Goal: Task Accomplishment & Management: Manage account settings

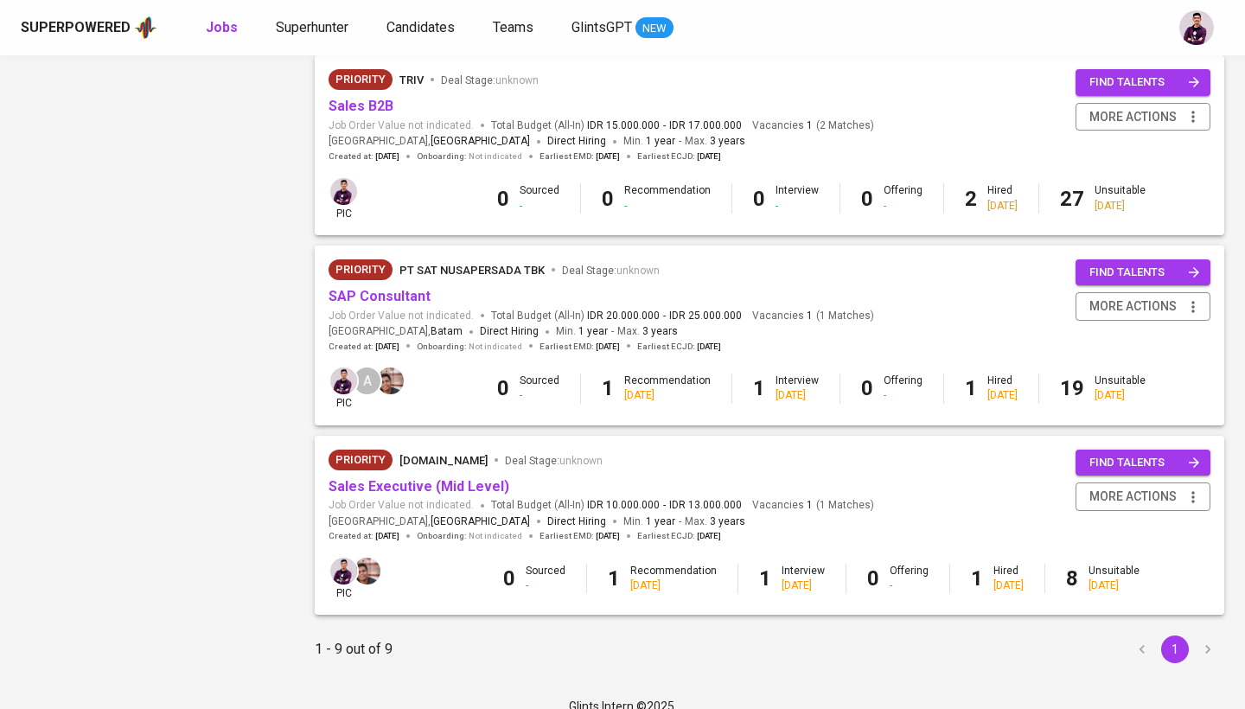
scroll to position [1337, 0]
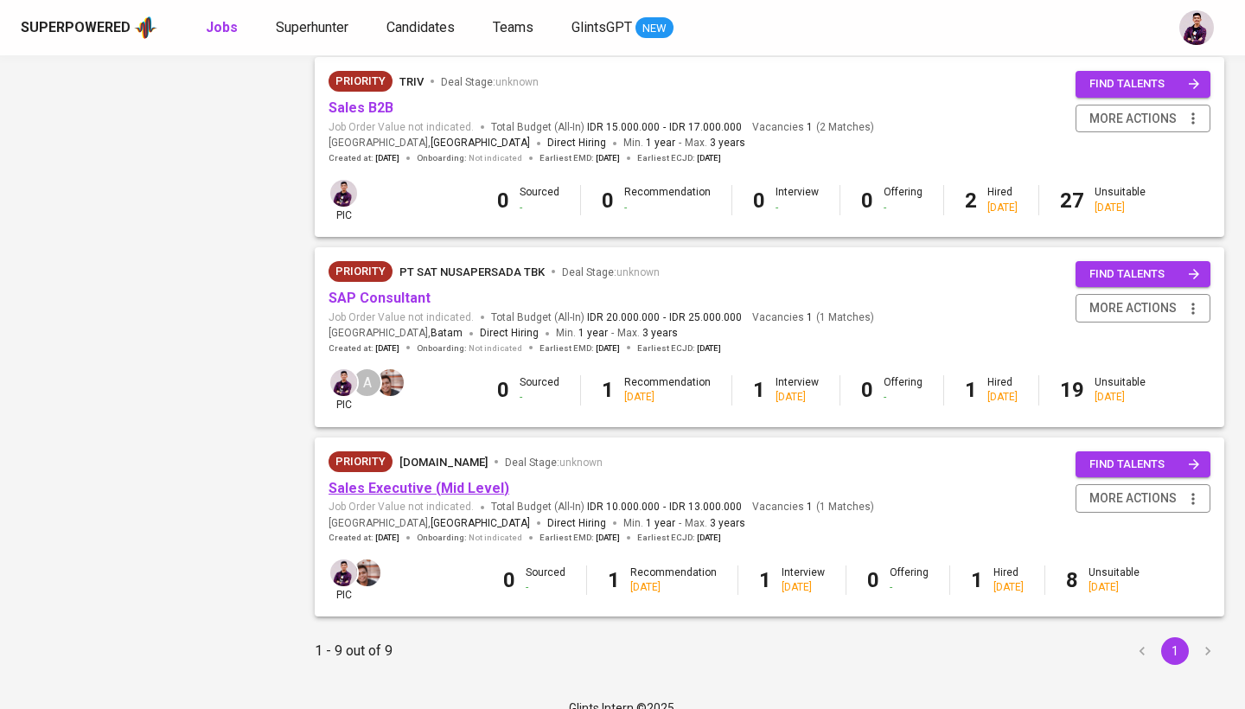
click at [440, 480] on link "Sales Executive (Mid Level)" at bounding box center [419, 488] width 181 height 16
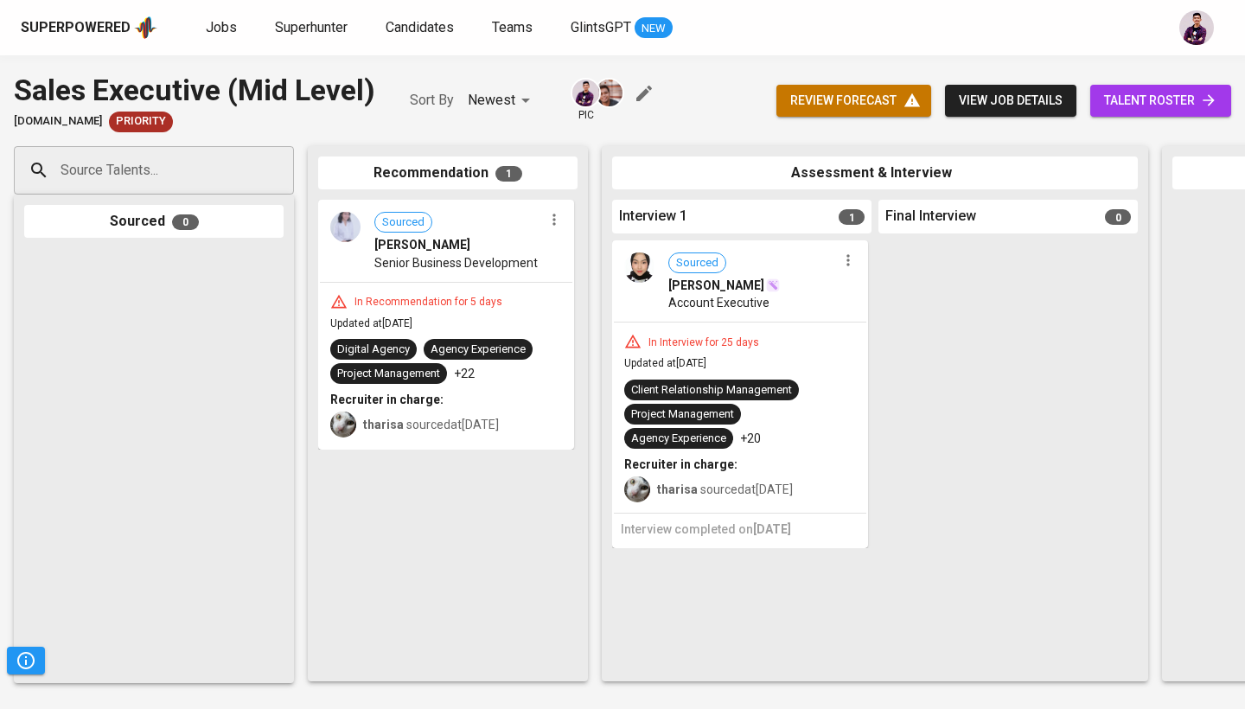
click at [354, 248] on div "Sourced [PERSON_NAME] Senior Business Development" at bounding box center [446, 241] width 252 height 80
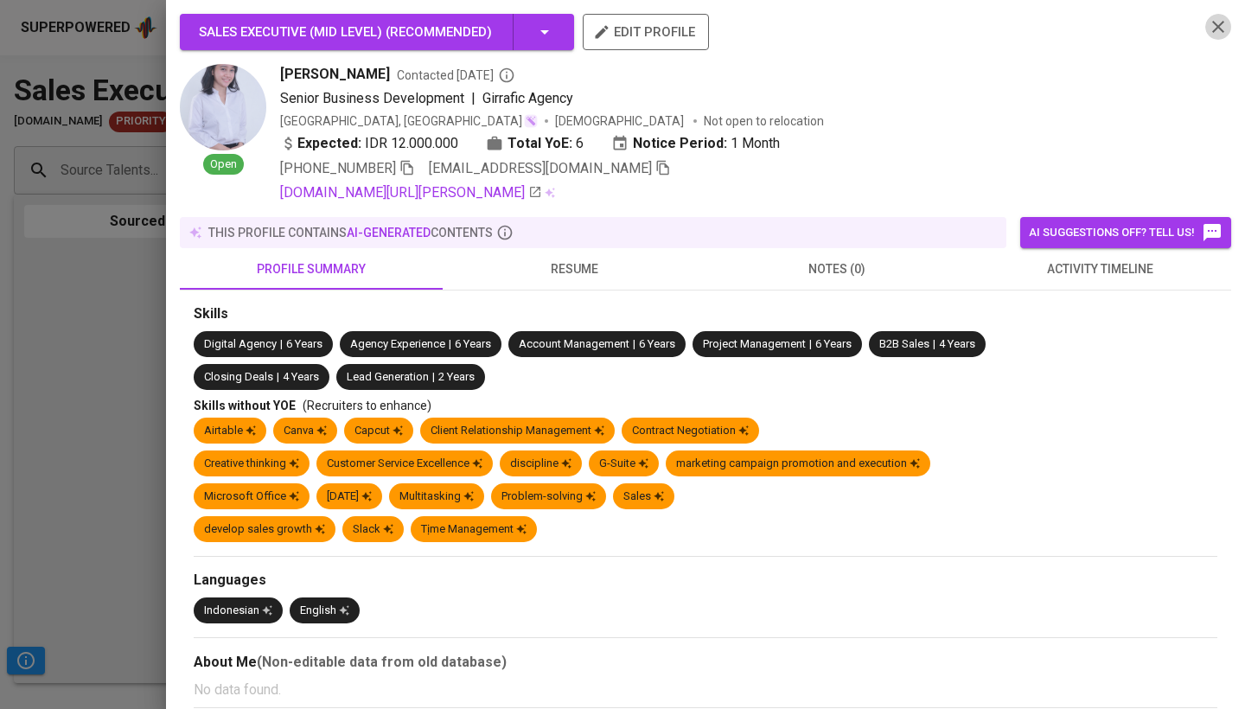
click at [1217, 24] on icon "button" at bounding box center [1218, 26] width 21 height 21
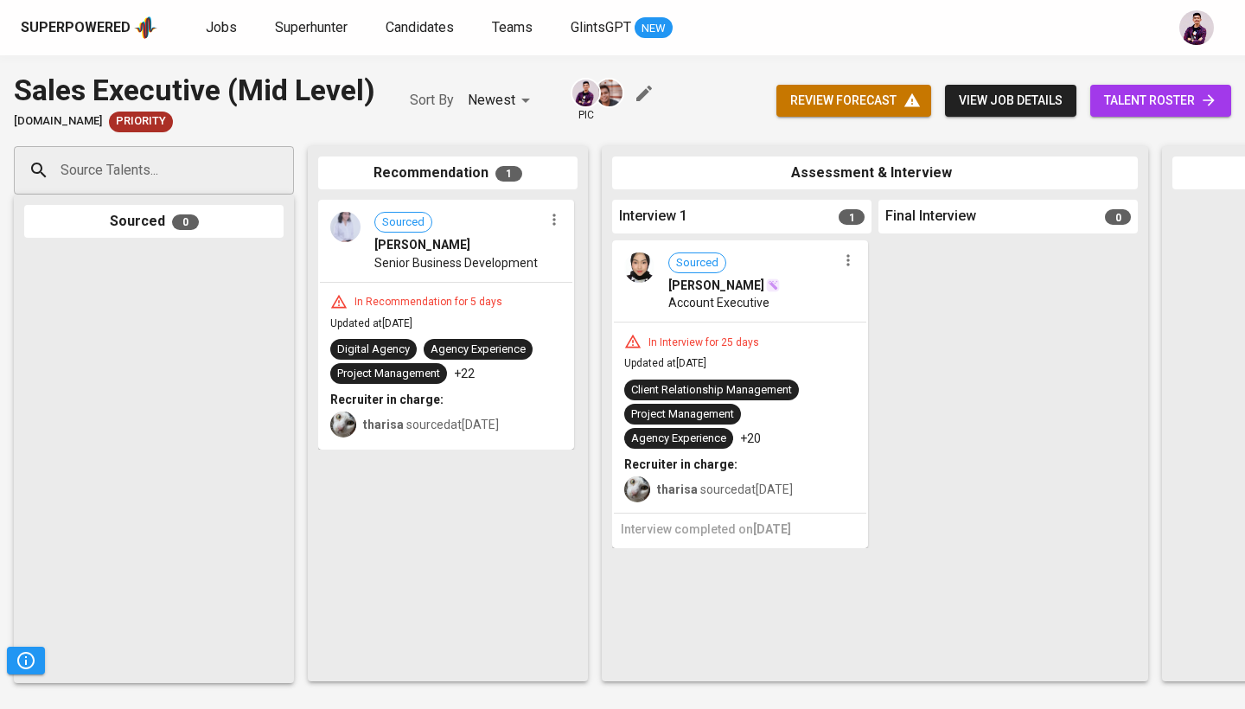
click at [1180, 114] on link "talent roster" at bounding box center [1160, 101] width 141 height 32
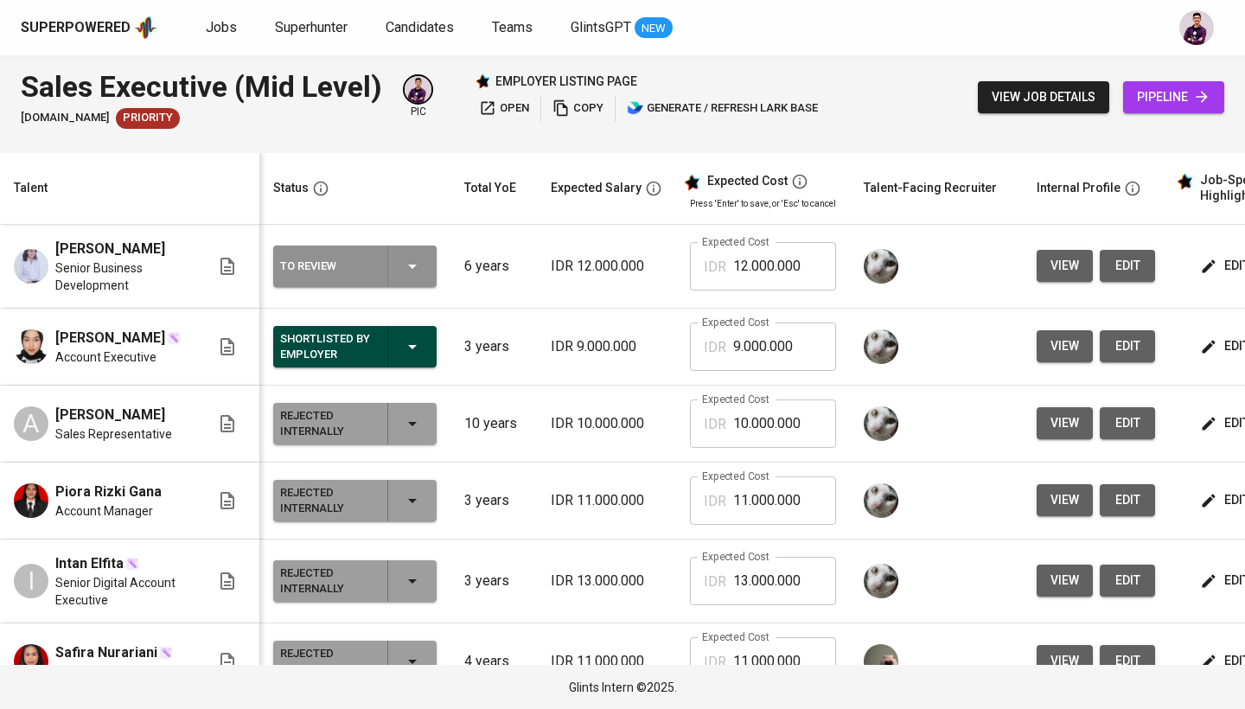
click at [410, 263] on icon "button" at bounding box center [412, 266] width 21 height 21
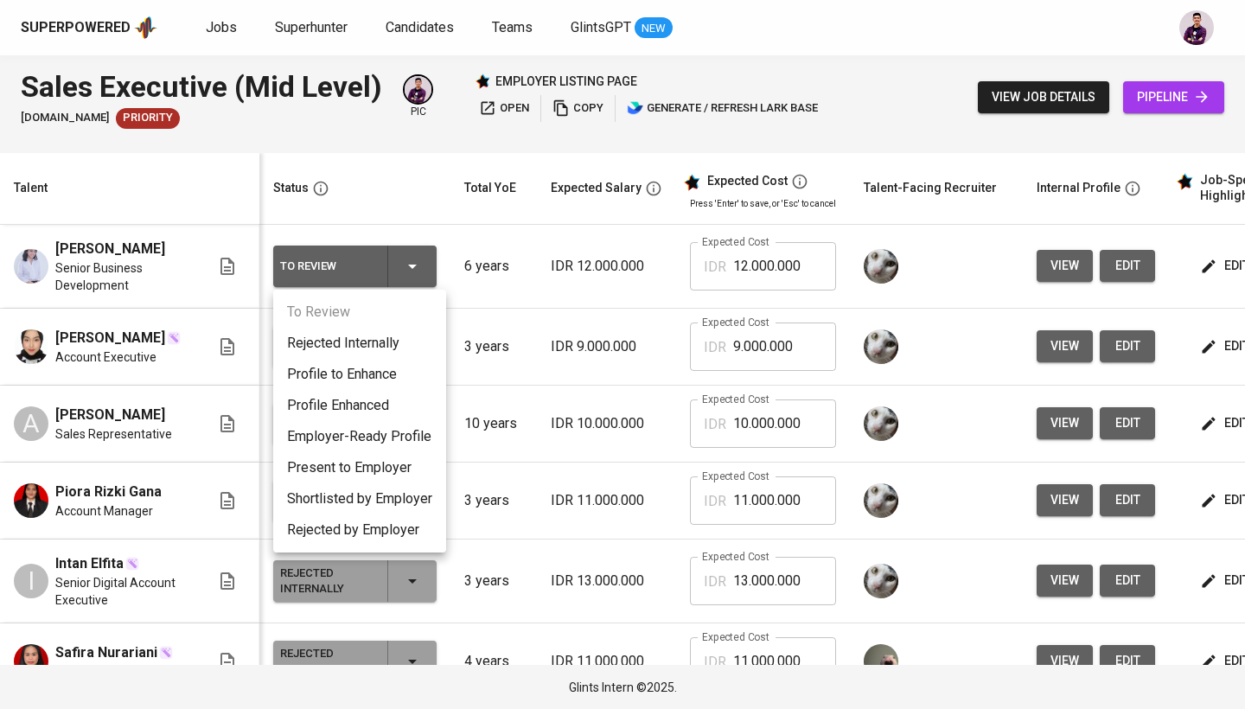
click at [388, 468] on li "Present to Employer" at bounding box center [359, 467] width 173 height 31
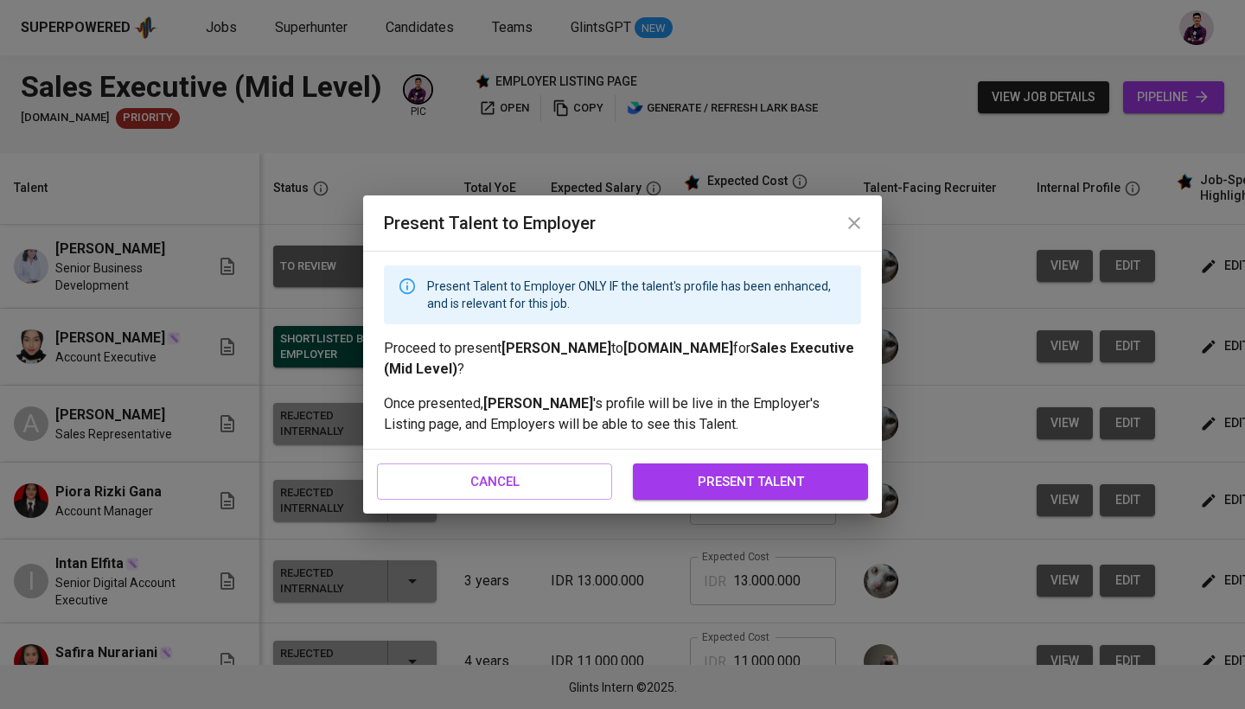
click at [807, 492] on span "present talent" at bounding box center [750, 481] width 197 height 22
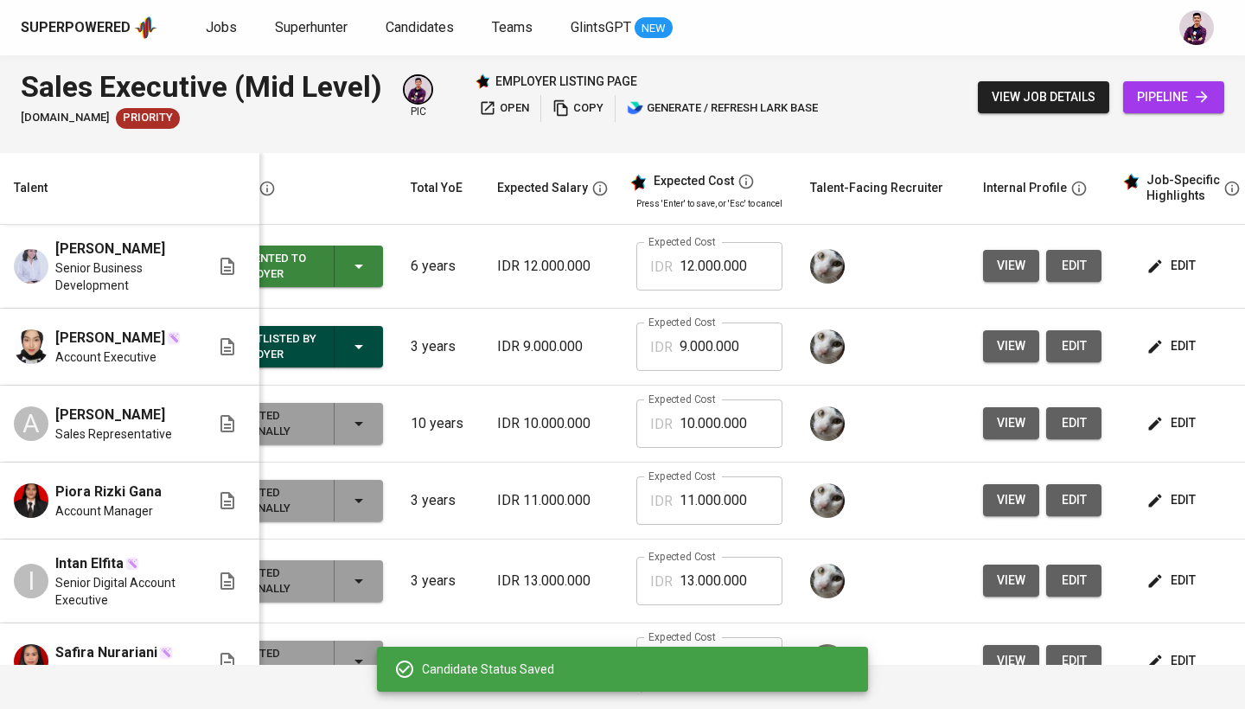
scroll to position [0, 80]
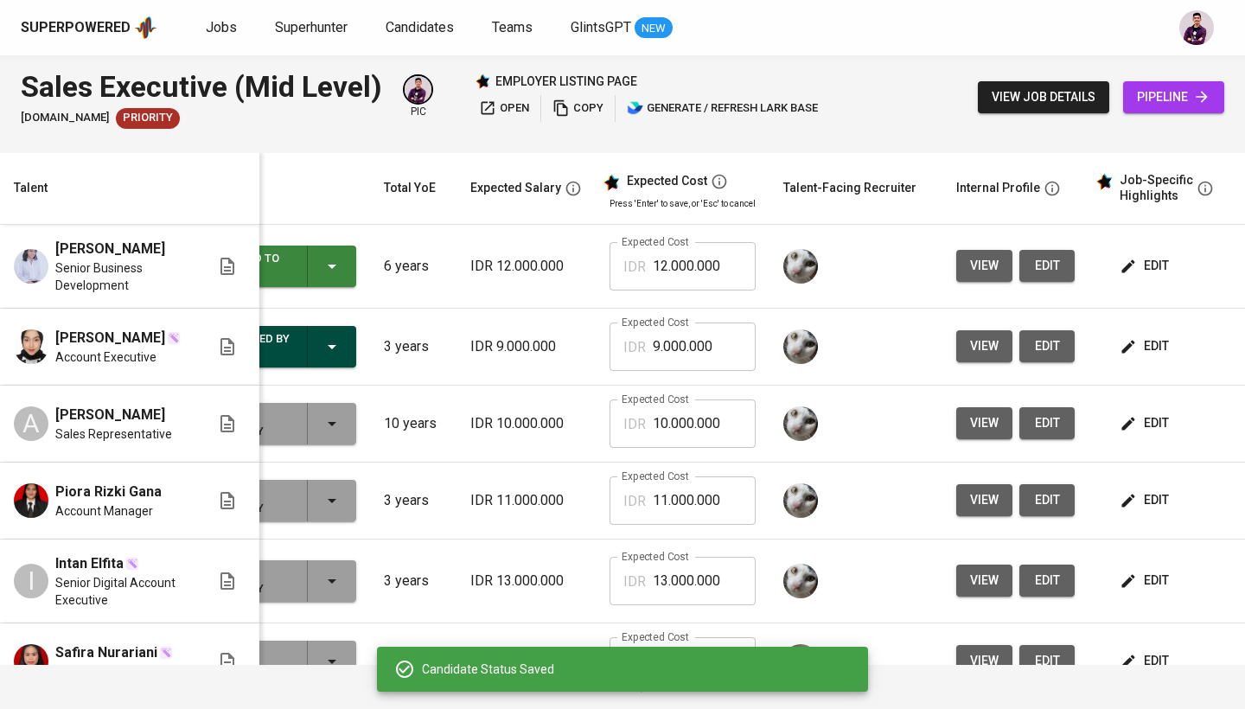
click at [1132, 289] on td "edit" at bounding box center [1166, 267] width 156 height 84
click at [1132, 284] on td "edit" at bounding box center [1166, 267] width 156 height 84
click at [1135, 265] on span "edit" at bounding box center [1146, 266] width 46 height 22
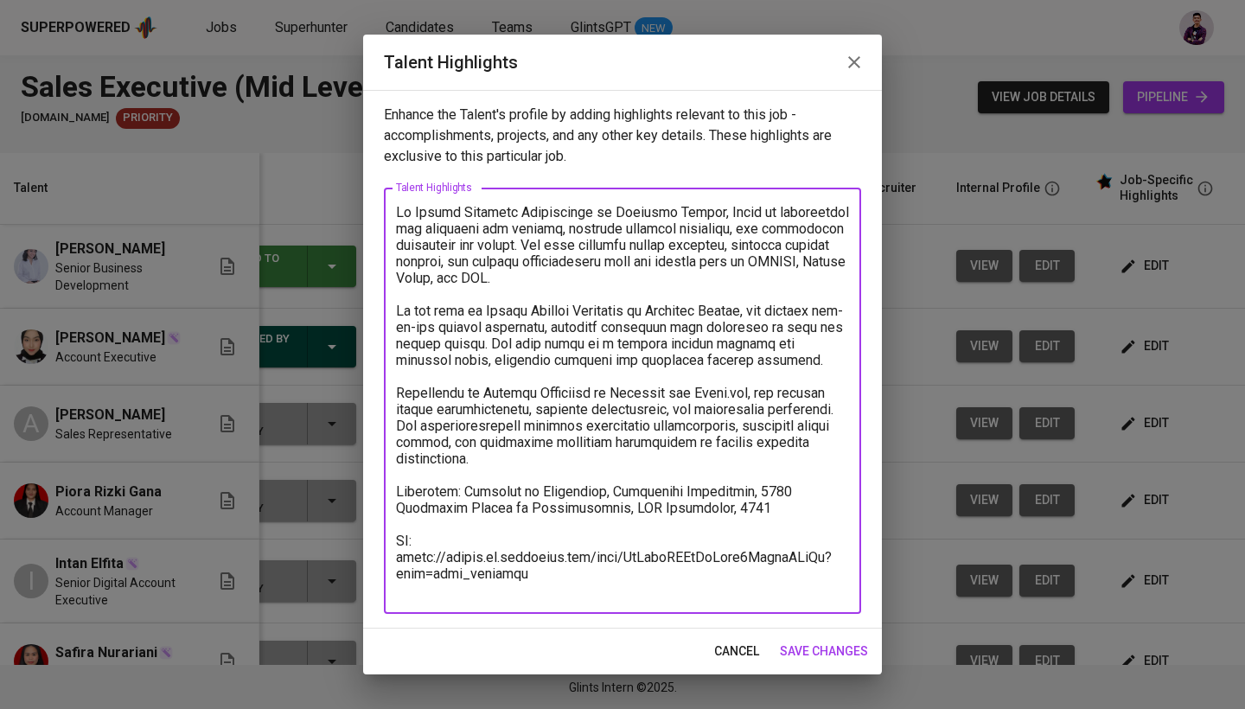
click at [539, 545] on textarea at bounding box center [622, 401] width 453 height 394
drag, startPoint x: 539, startPoint y: 552, endPoint x: 369, endPoint y: 537, distance: 170.2
click at [369, 537] on div "Enhance the Talent's profile by adding highlights relevant to this job - accomp…" at bounding box center [622, 359] width 519 height 539
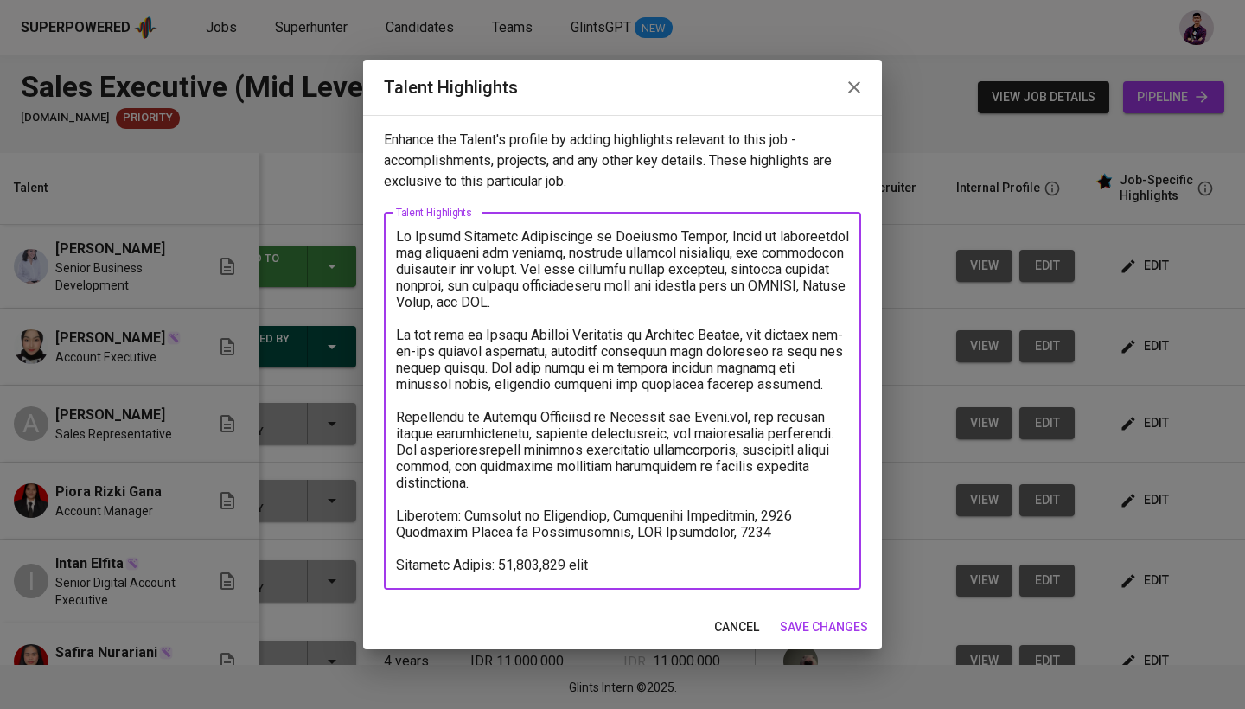
type textarea "As Senior Business Development at Giraffic Agency, [PERSON_NAME] is responsible…"
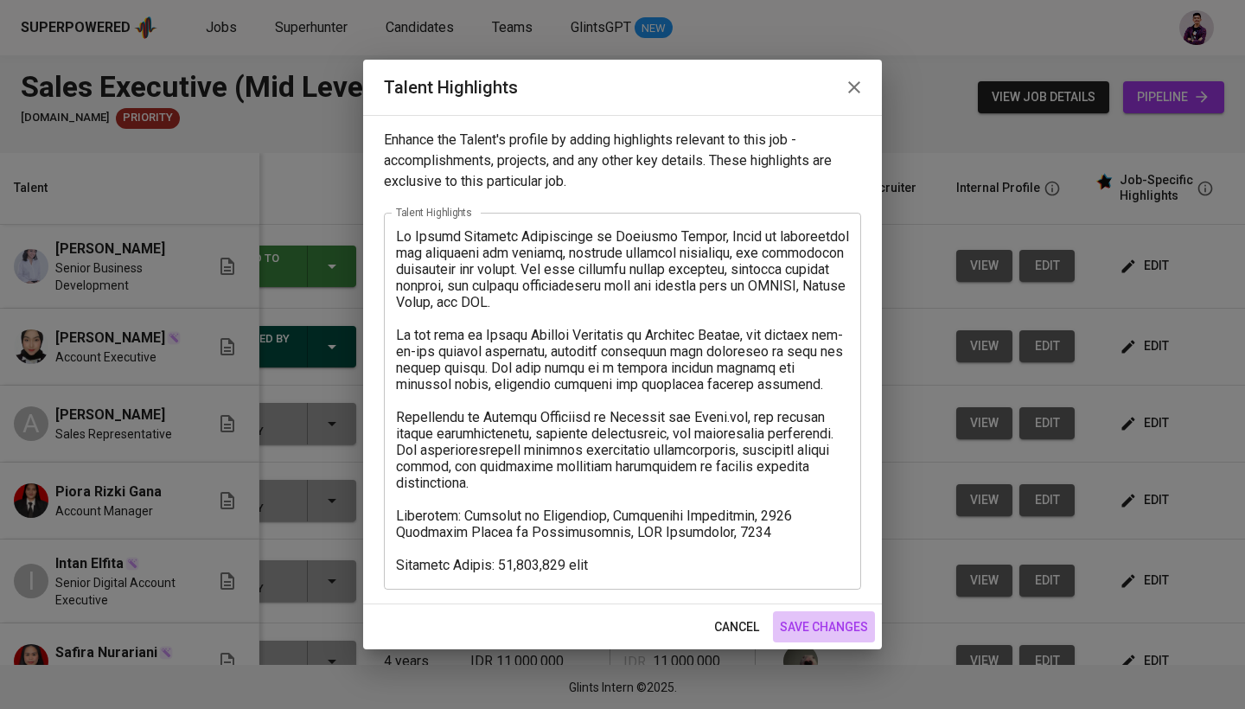
click at [823, 632] on span "save changes" at bounding box center [824, 627] width 88 height 22
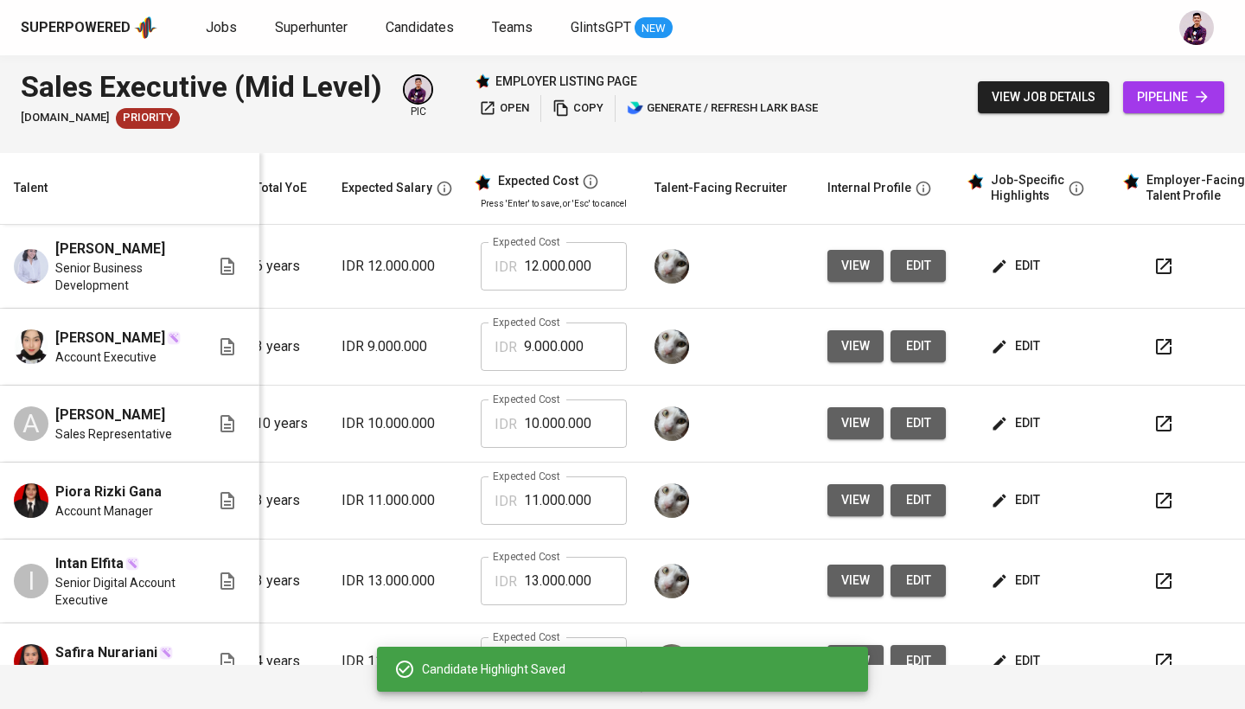
scroll to position [0, 248]
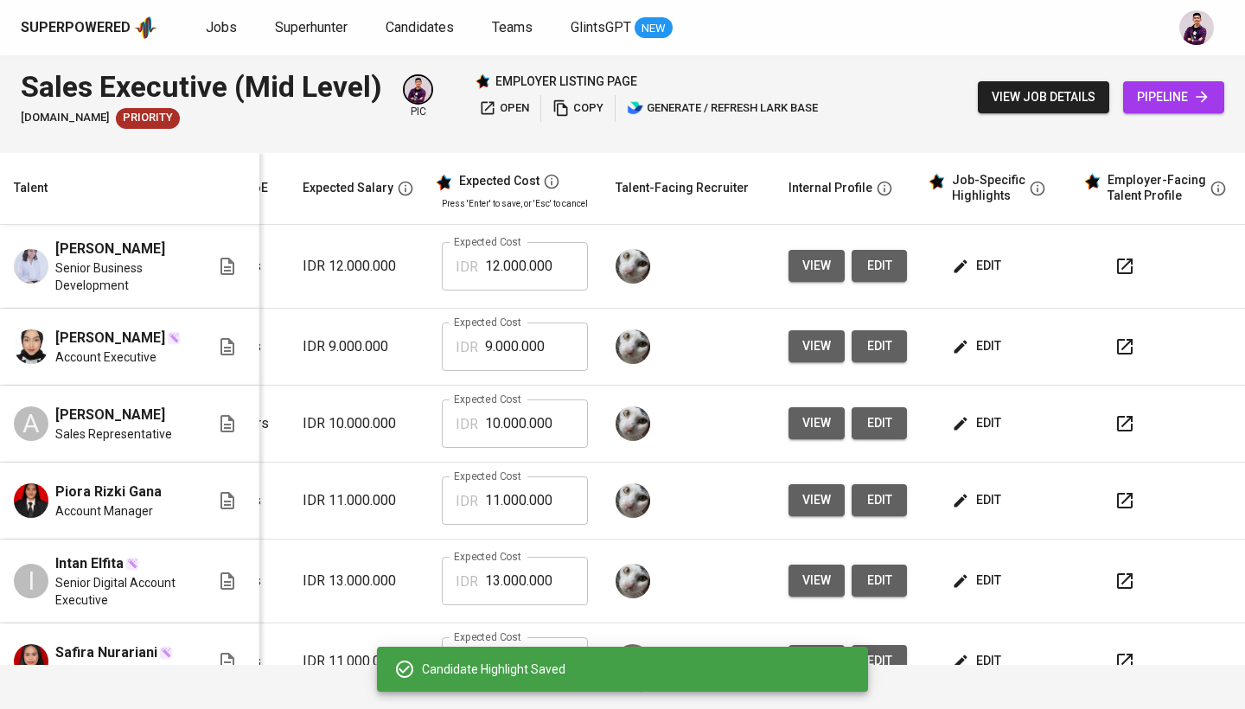
click at [1108, 265] on button "button" at bounding box center [1124, 266] width 41 height 41
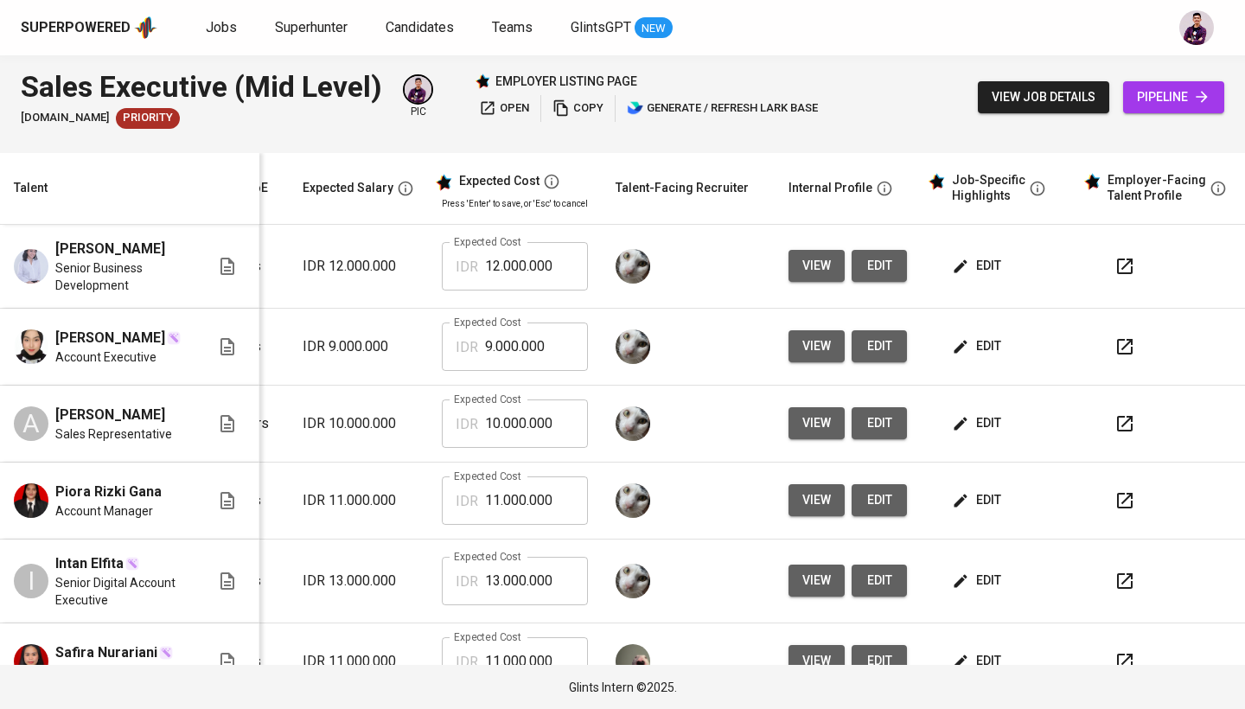
click at [282, 39] on div "Superpowered Jobs Superhunter Candidates Teams GlintsGPT NEW" at bounding box center [595, 28] width 1148 height 26
click at [283, 31] on span "Superhunter" at bounding box center [311, 27] width 73 height 16
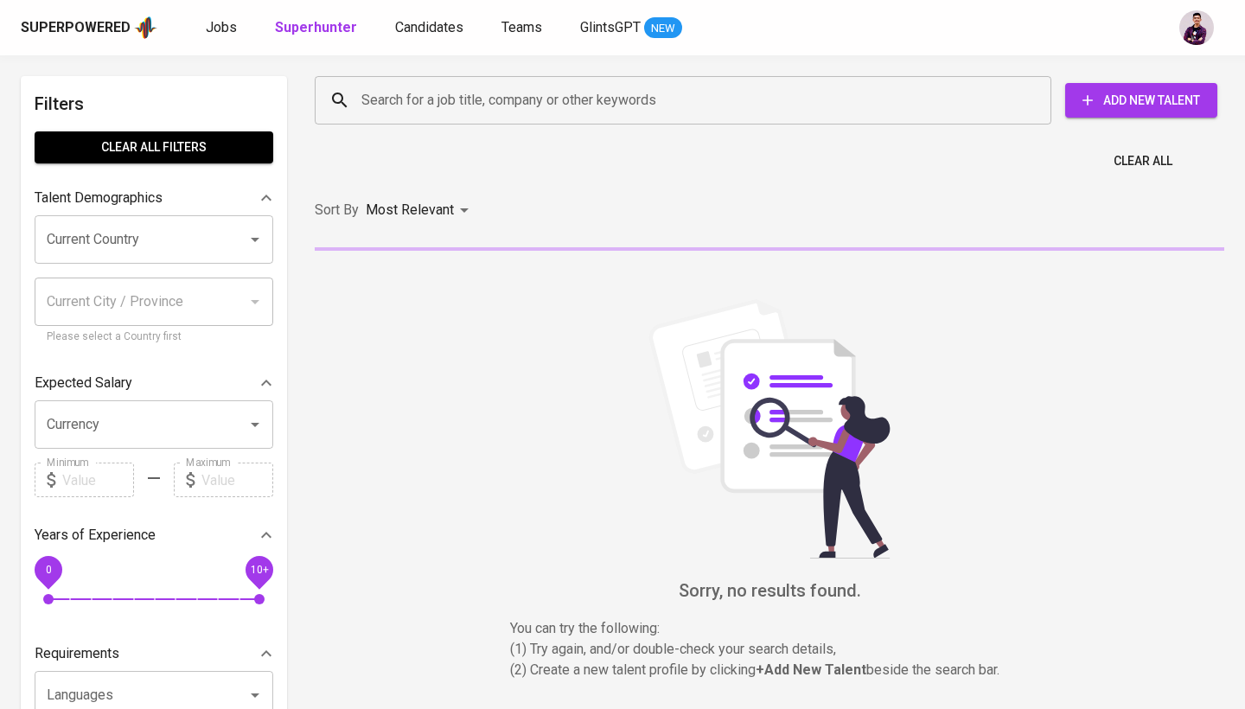
click at [443, 119] on div "Search for a job title, company or other keywords" at bounding box center [683, 100] width 737 height 48
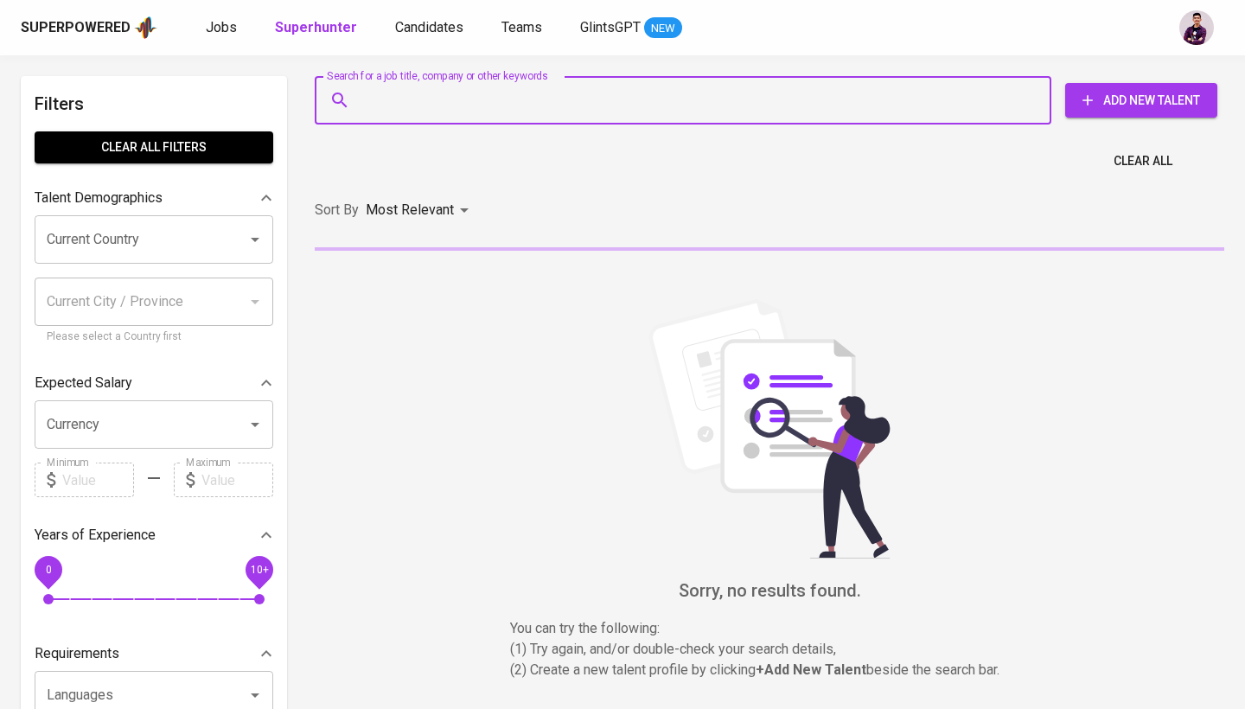
paste input "‪+62 858‑6000‑8116‬"
type input "‪+62 858‑6000‑8116‬"
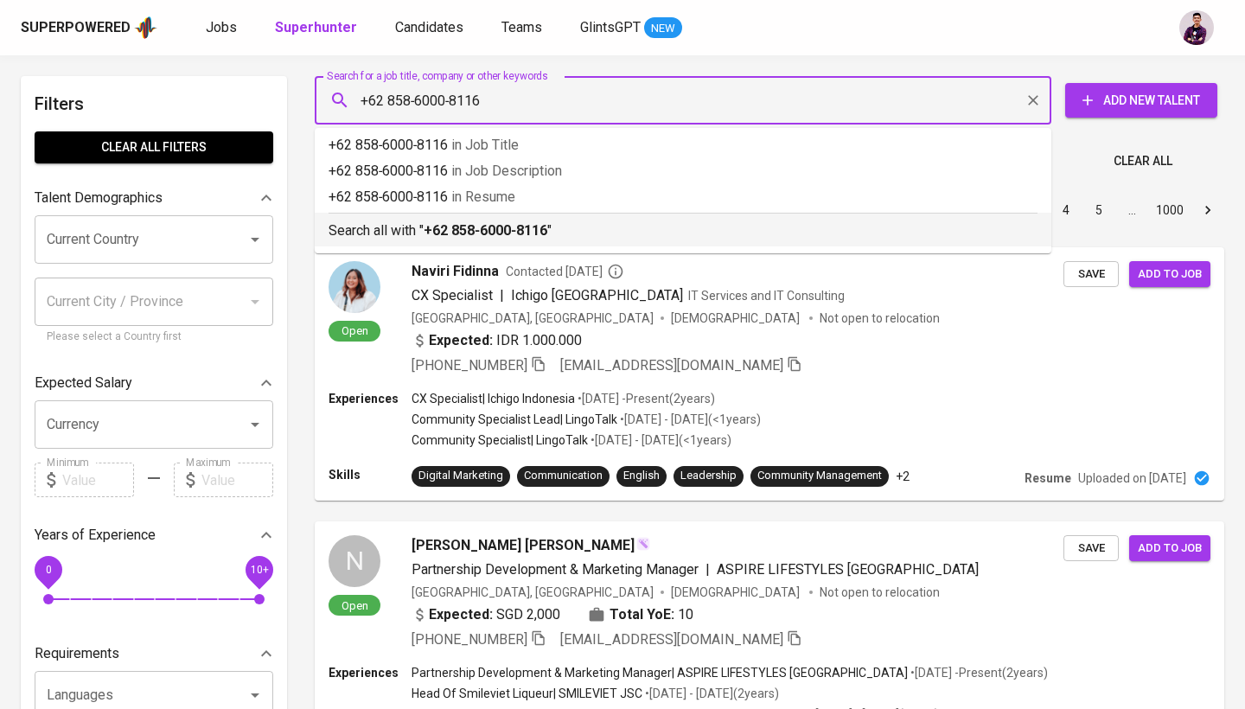
click at [456, 234] on b "‪+62 858‑6000‑8116‬" at bounding box center [486, 230] width 124 height 16
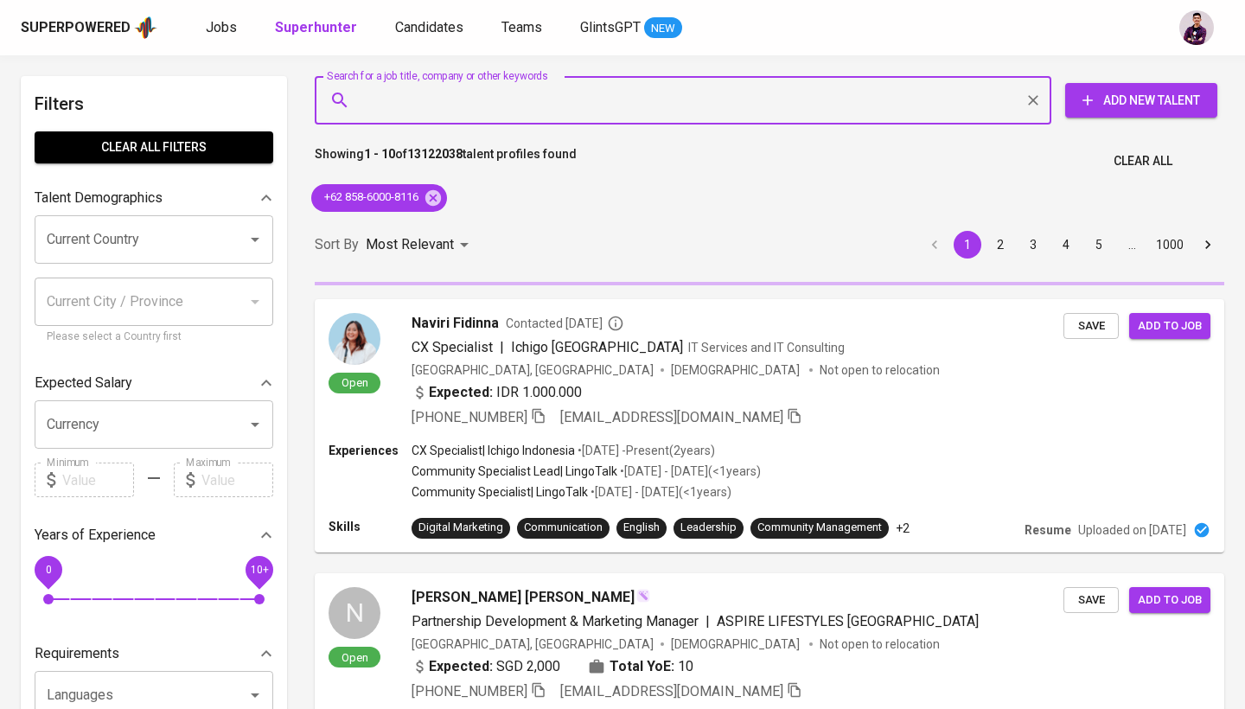
click at [498, 235] on div "Sort By Most Relevant MOST_RELEVANT 1 2 3 4 5 … 1000" at bounding box center [769, 245] width 930 height 53
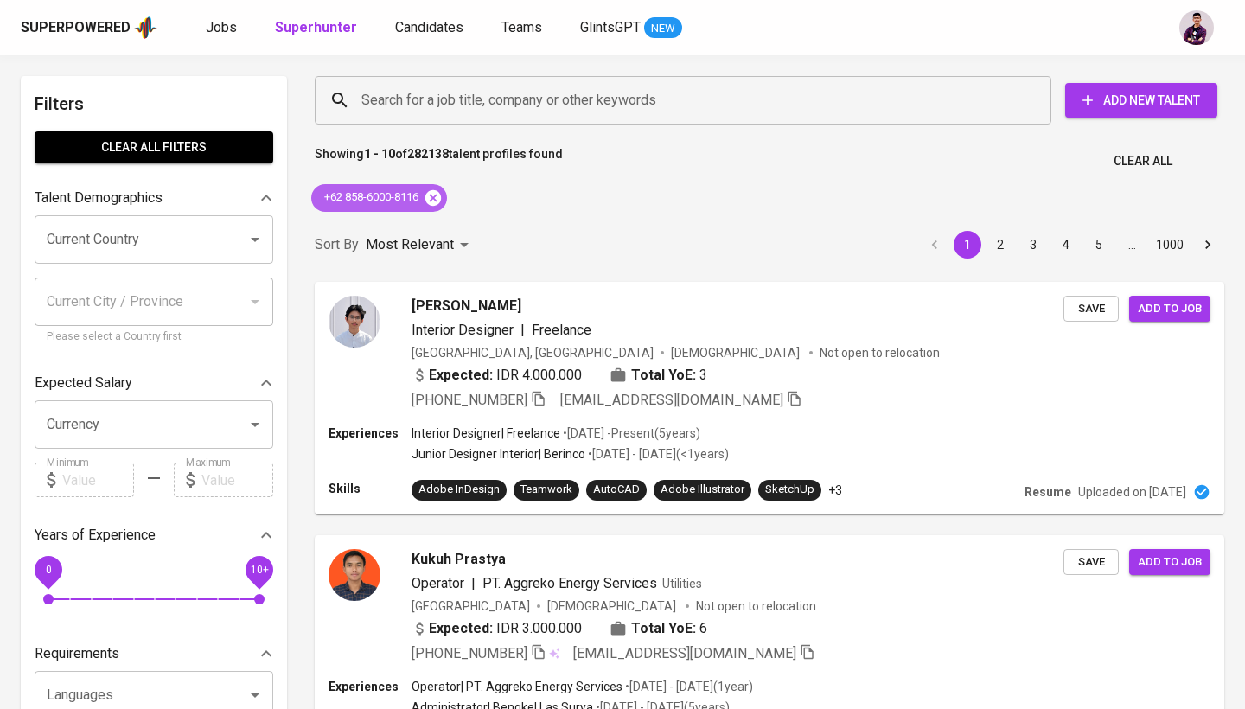
click at [435, 196] on icon at bounding box center [433, 197] width 19 height 19
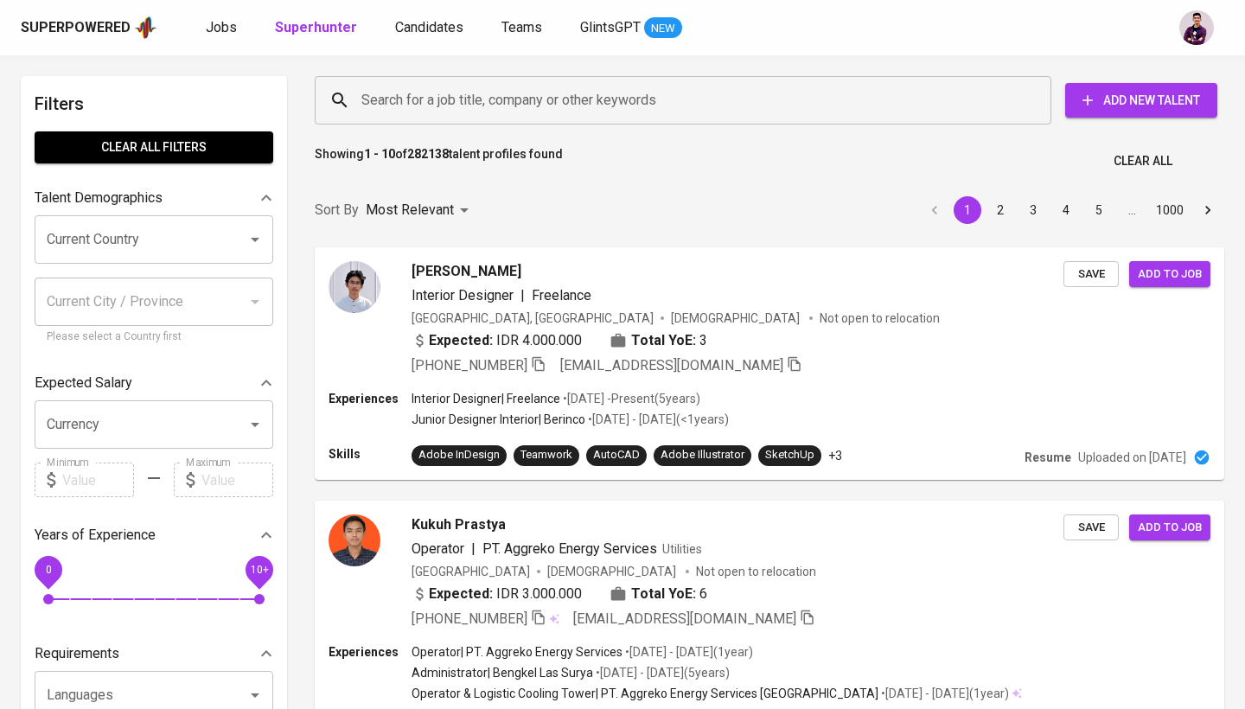
click at [407, 14] on div "Superpowered Jobs Superhunter Candidates Teams GlintsGPT NEW" at bounding box center [622, 27] width 1245 height 55
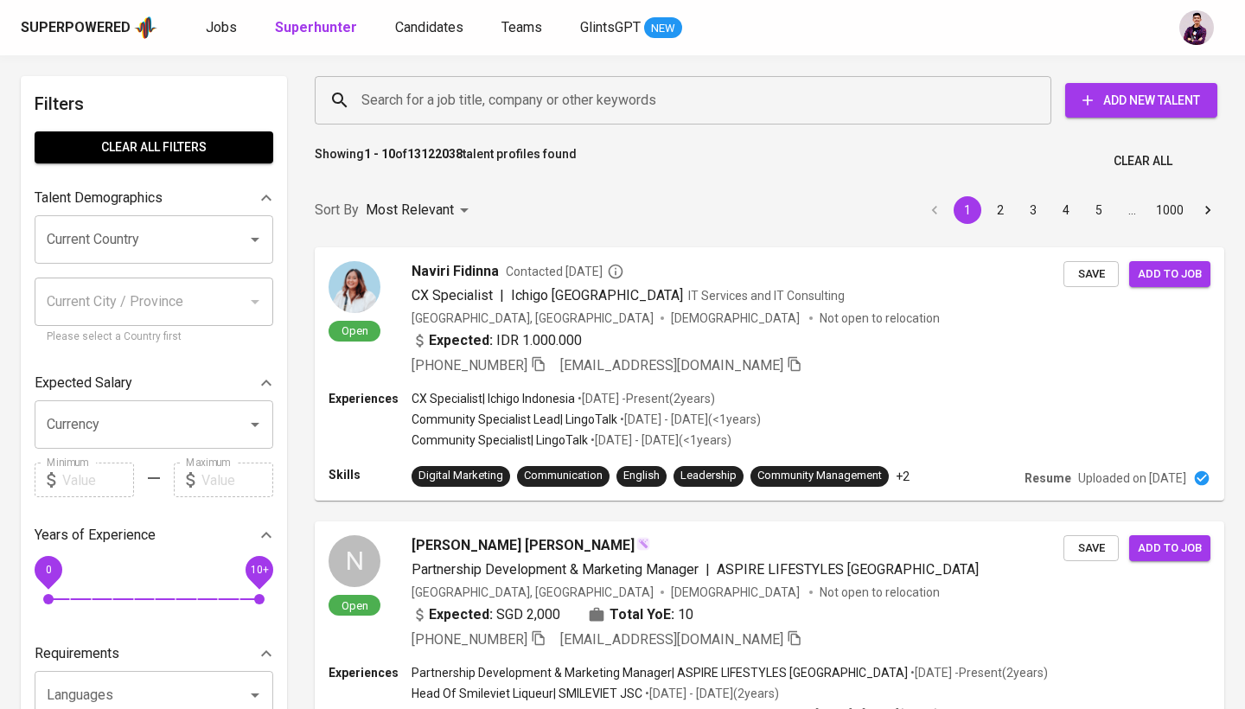
click at [414, 39] on div "Superpowered Jobs Superhunter Candidates Teams GlintsGPT NEW" at bounding box center [595, 28] width 1148 height 26
click at [416, 22] on span "Candidates" at bounding box center [429, 27] width 68 height 16
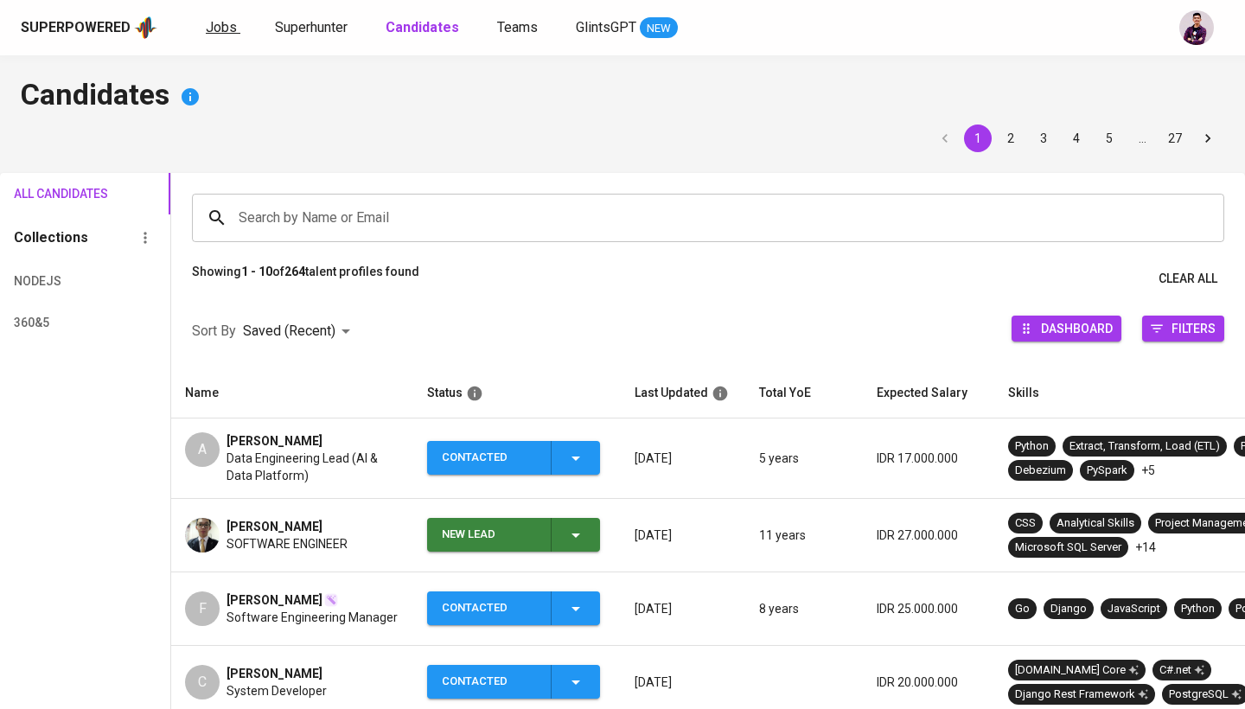
click at [216, 23] on span "Jobs" at bounding box center [221, 27] width 31 height 16
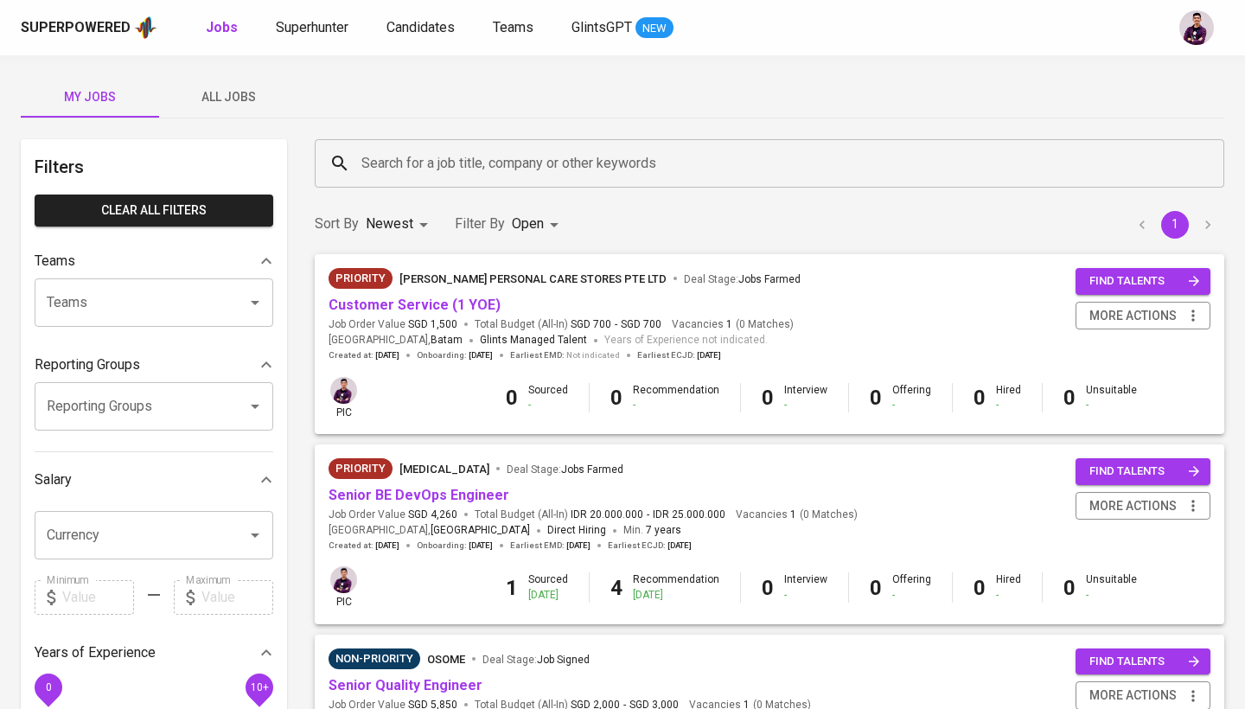
click at [310, 42] on div "Superpowered Jobs Superhunter Candidates Teams GlintsGPT NEW" at bounding box center [622, 27] width 1245 height 55
click at [312, 32] on span "Superhunter" at bounding box center [312, 27] width 73 height 16
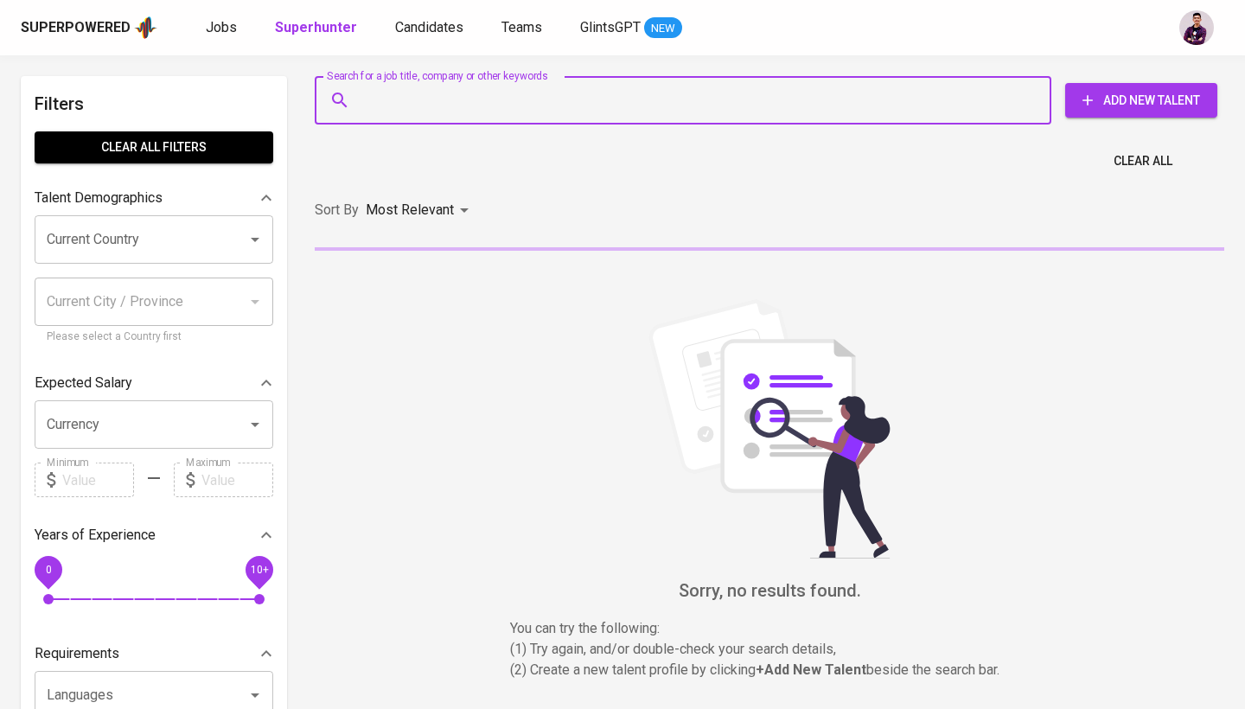
click at [520, 86] on input "Search for a job title, company or other keywords" at bounding box center [687, 100] width 661 height 33
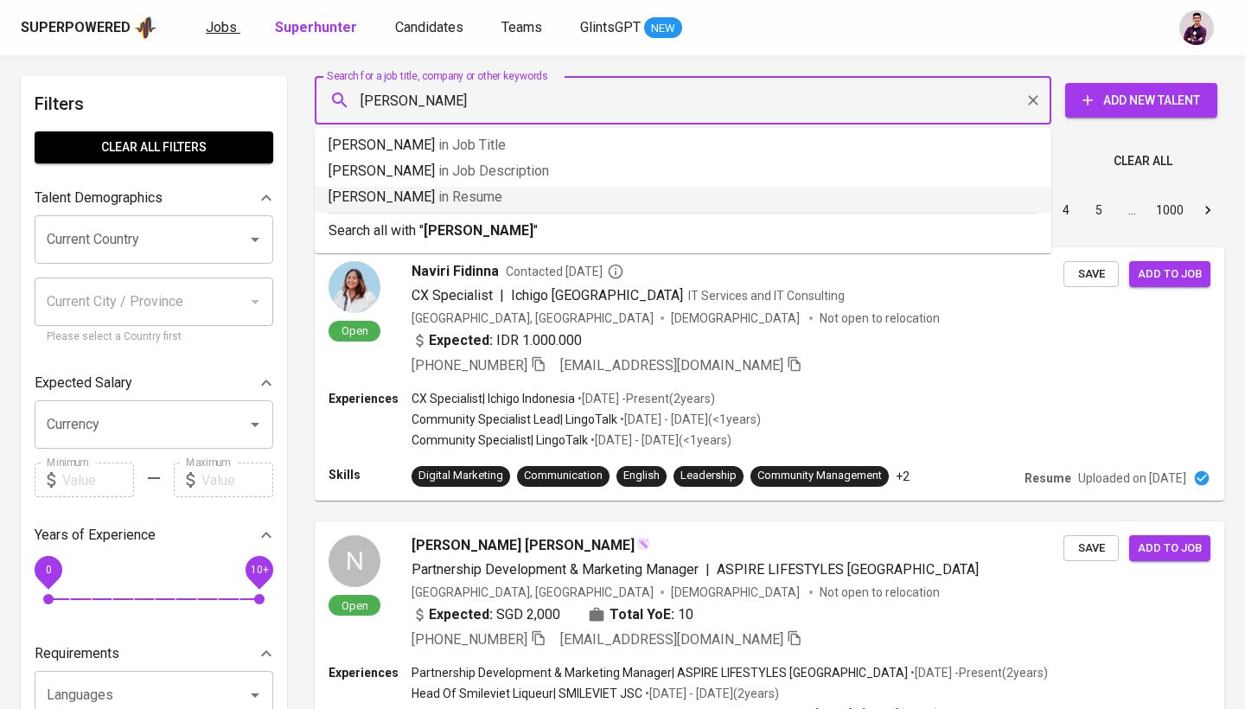
type input "[PERSON_NAME]"
click at [217, 17] on link "Jobs" at bounding box center [223, 28] width 35 height 22
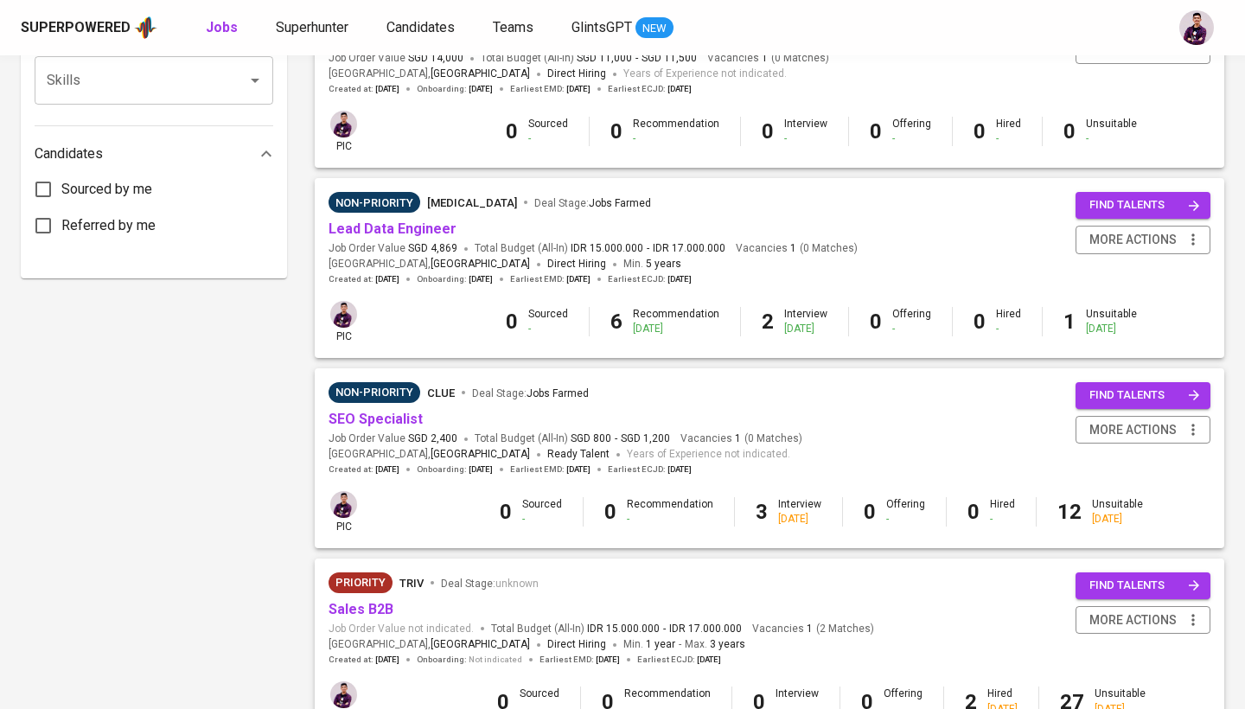
scroll to position [815, 0]
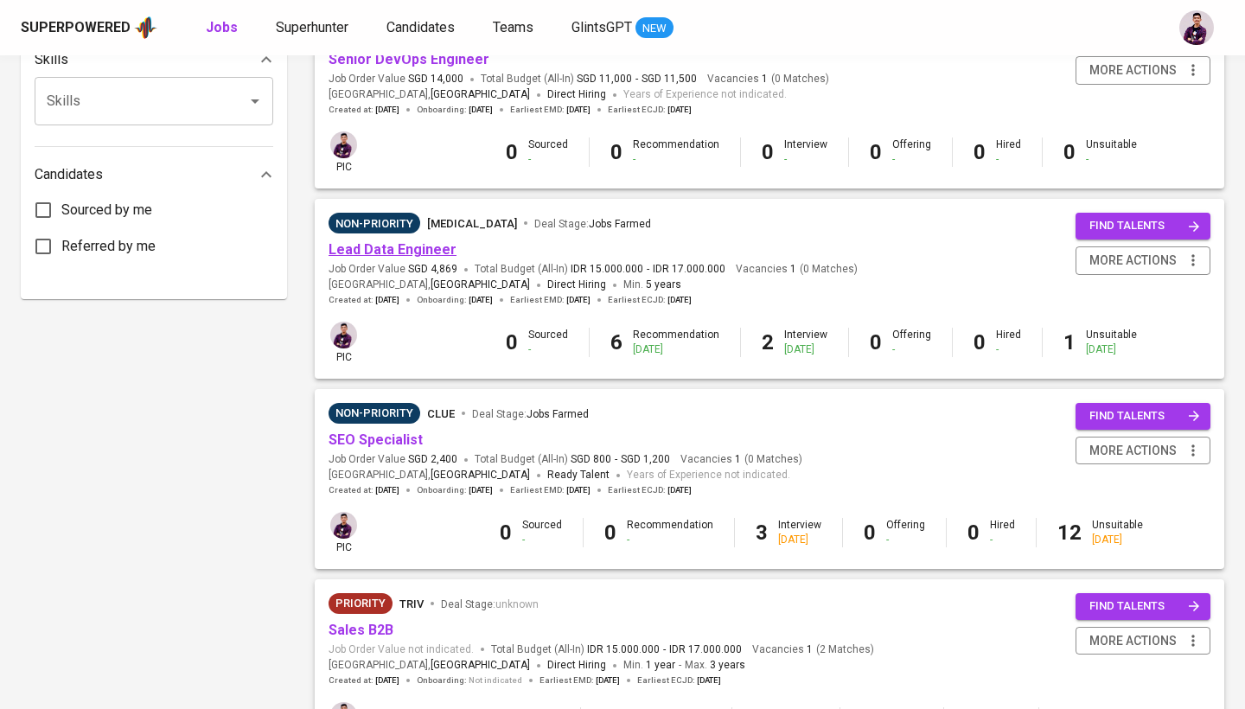
click at [405, 244] on link "Lead Data Engineer" at bounding box center [393, 249] width 128 height 16
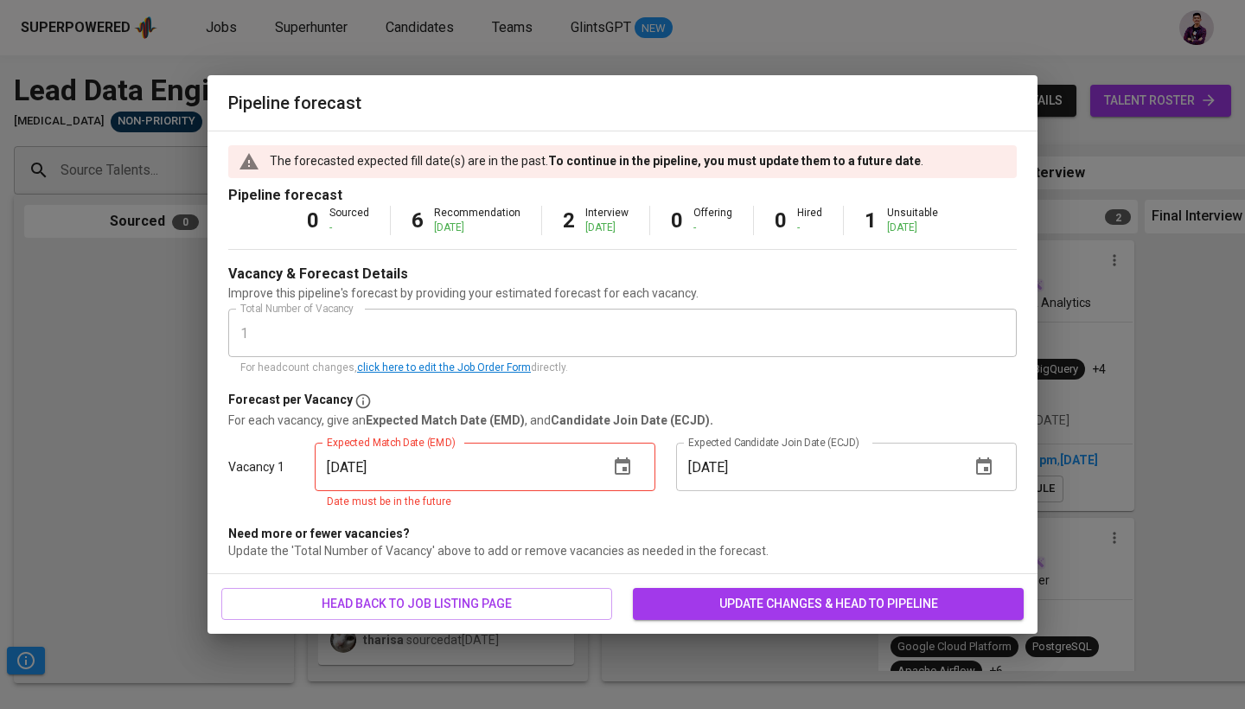
click at [1180, 101] on div "Pipeline forecast The forecasted expected fill date(s) are in the past. To cont…" at bounding box center [622, 354] width 1245 height 709
click at [620, 469] on icon "button" at bounding box center [622, 466] width 21 height 21
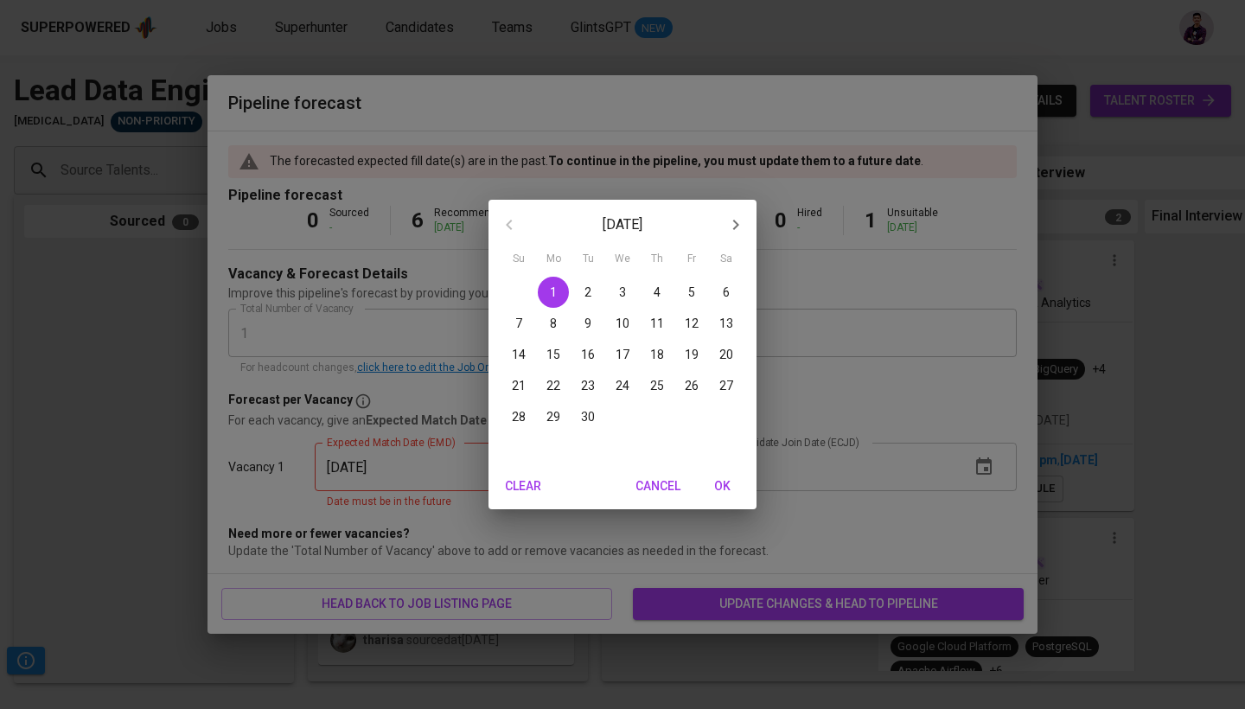
click at [696, 354] on p "19" at bounding box center [692, 354] width 14 height 17
type input "09/19/2025"
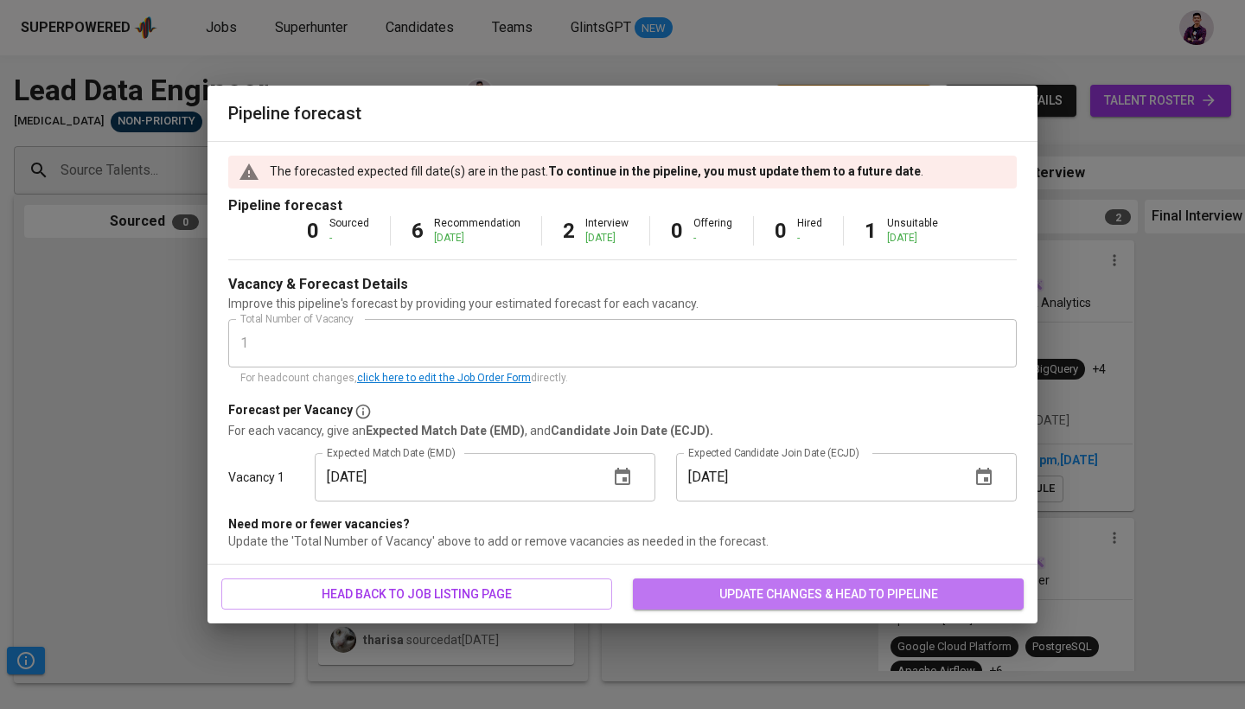
click at [795, 593] on span "update changes & head to pipeline" at bounding box center [828, 595] width 363 height 22
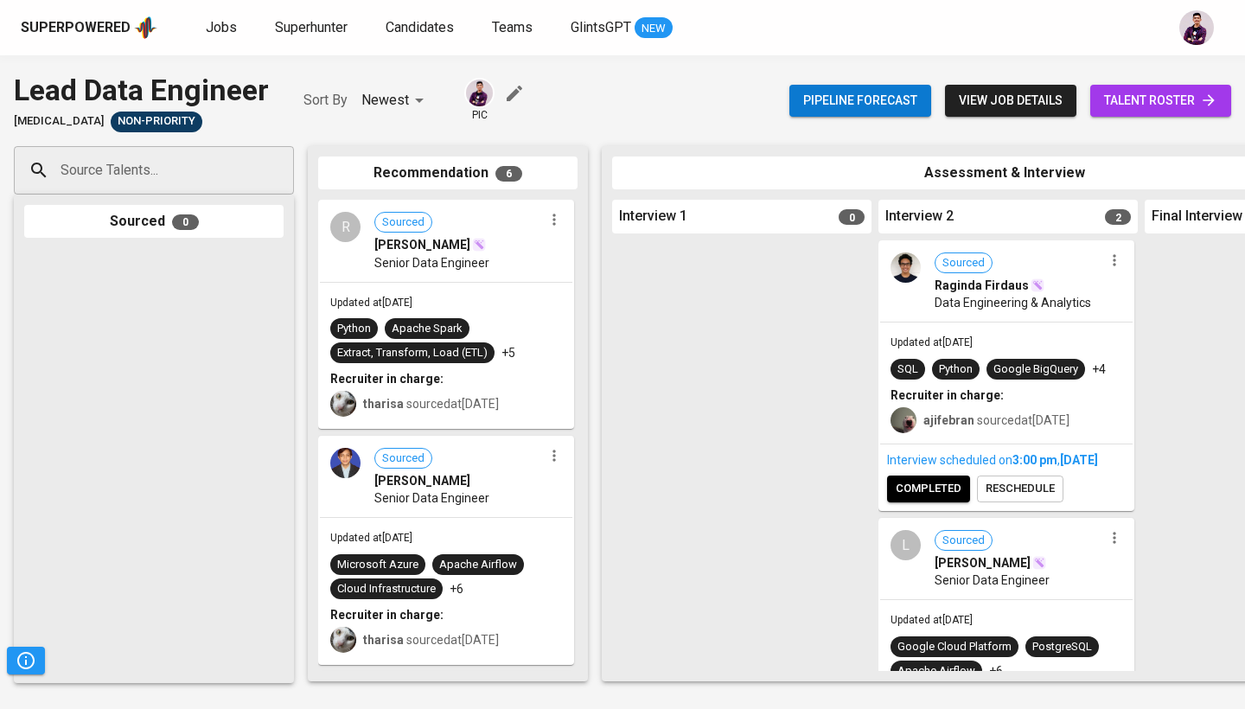
click at [1175, 102] on span "talent roster" at bounding box center [1160, 101] width 113 height 22
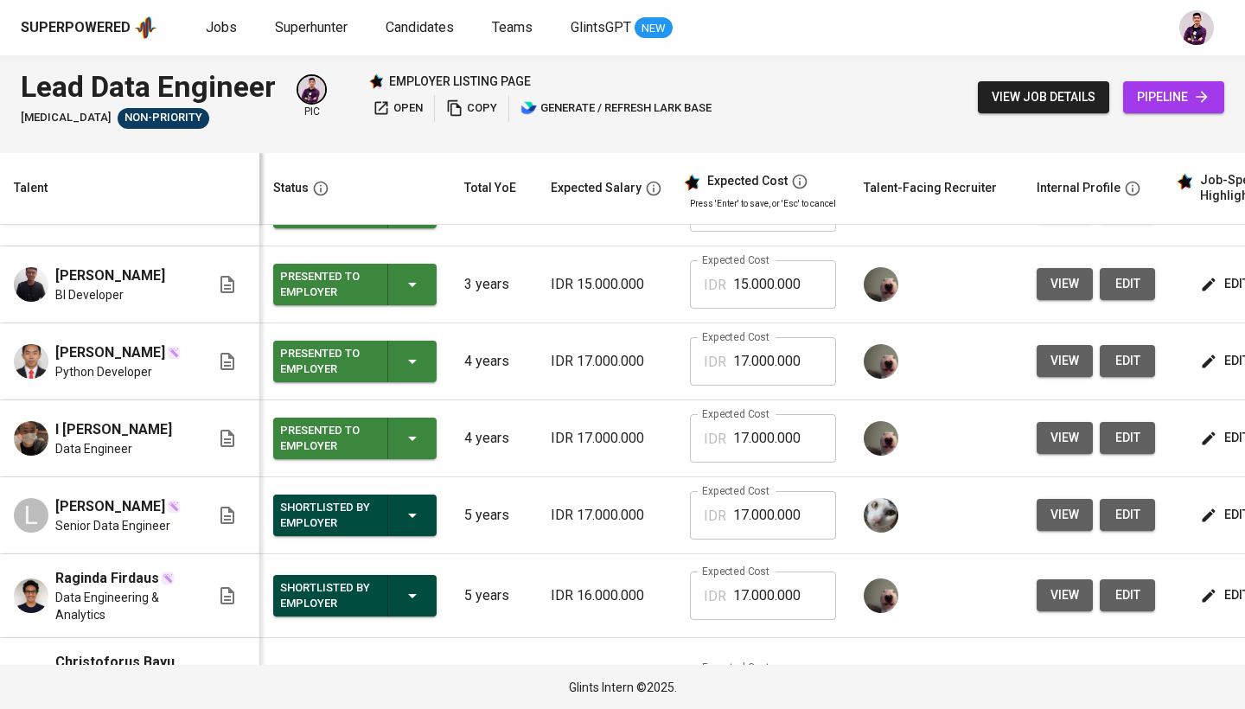
scroll to position [295, 0]
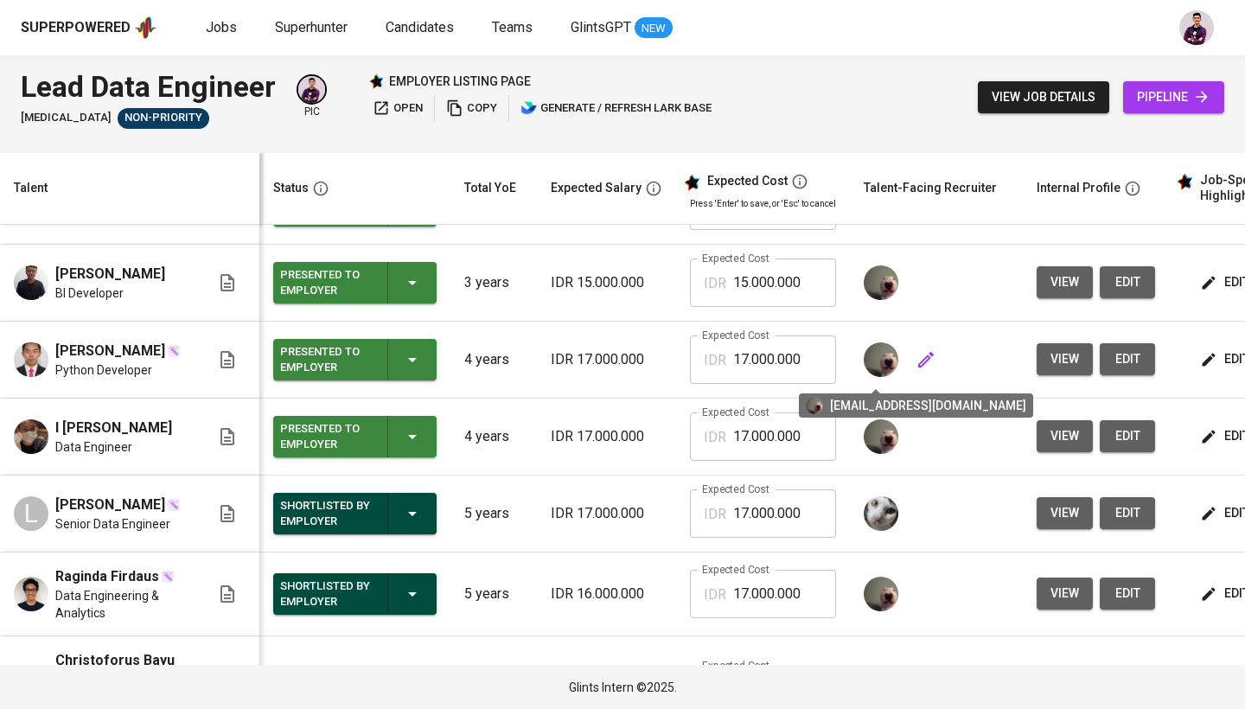
click at [878, 371] on img at bounding box center [881, 359] width 35 height 35
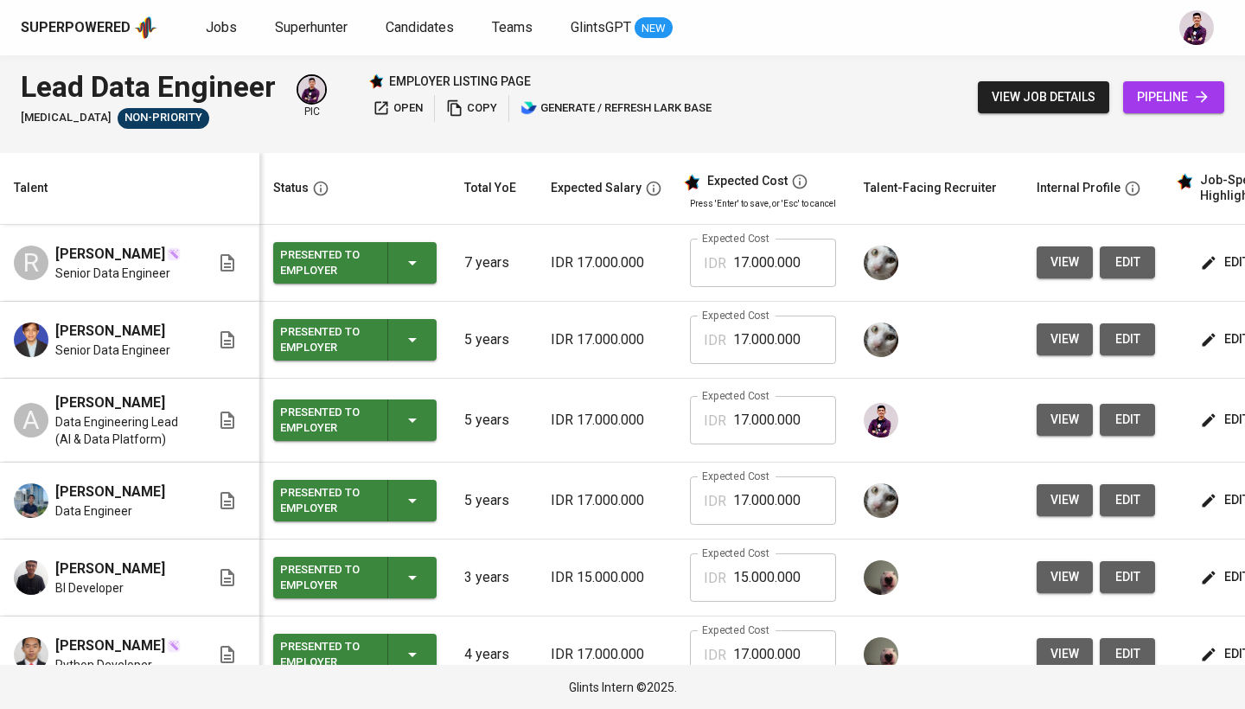
scroll to position [0, 0]
click at [218, 28] on span "Jobs" at bounding box center [221, 27] width 31 height 16
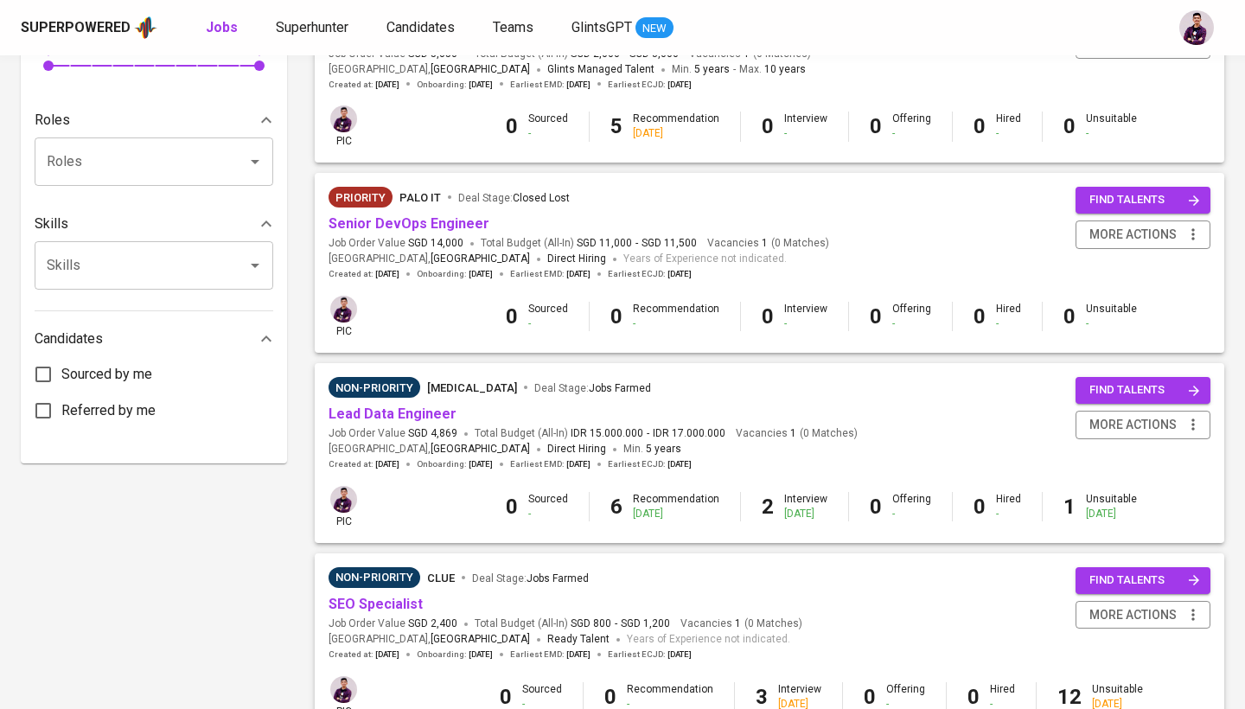
scroll to position [654, 0]
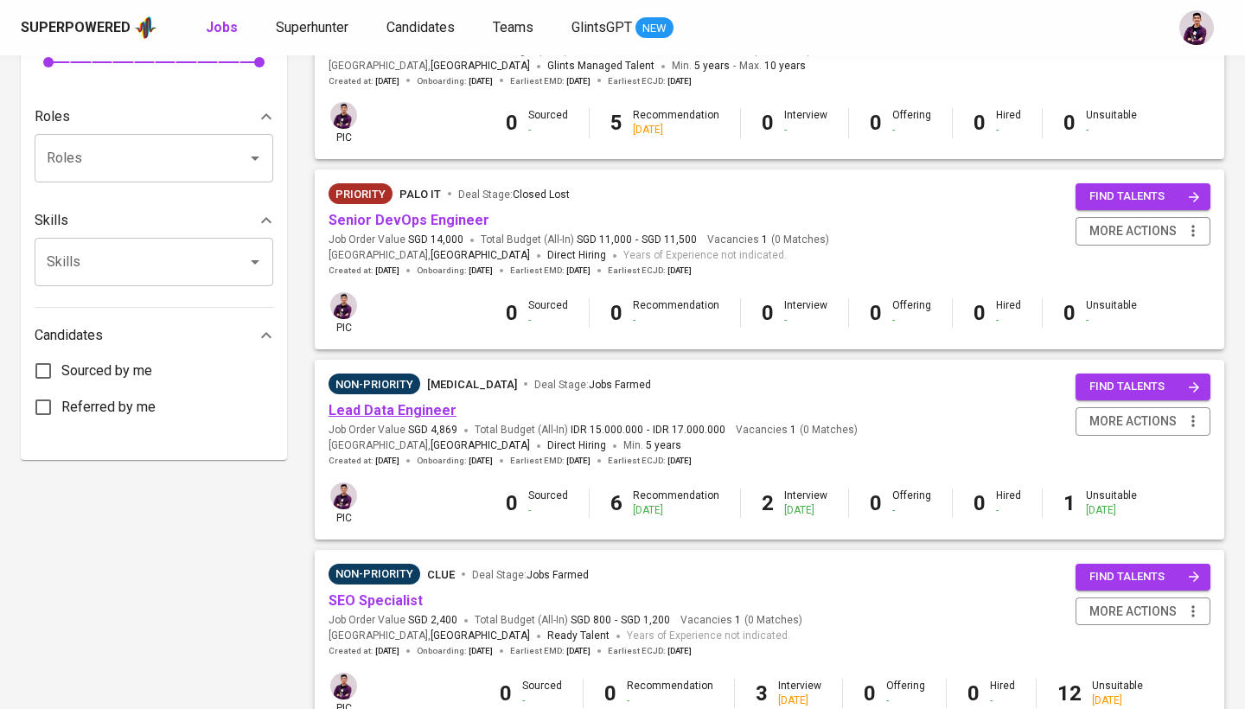
click at [432, 402] on link "Lead Data Engineer" at bounding box center [393, 410] width 128 height 16
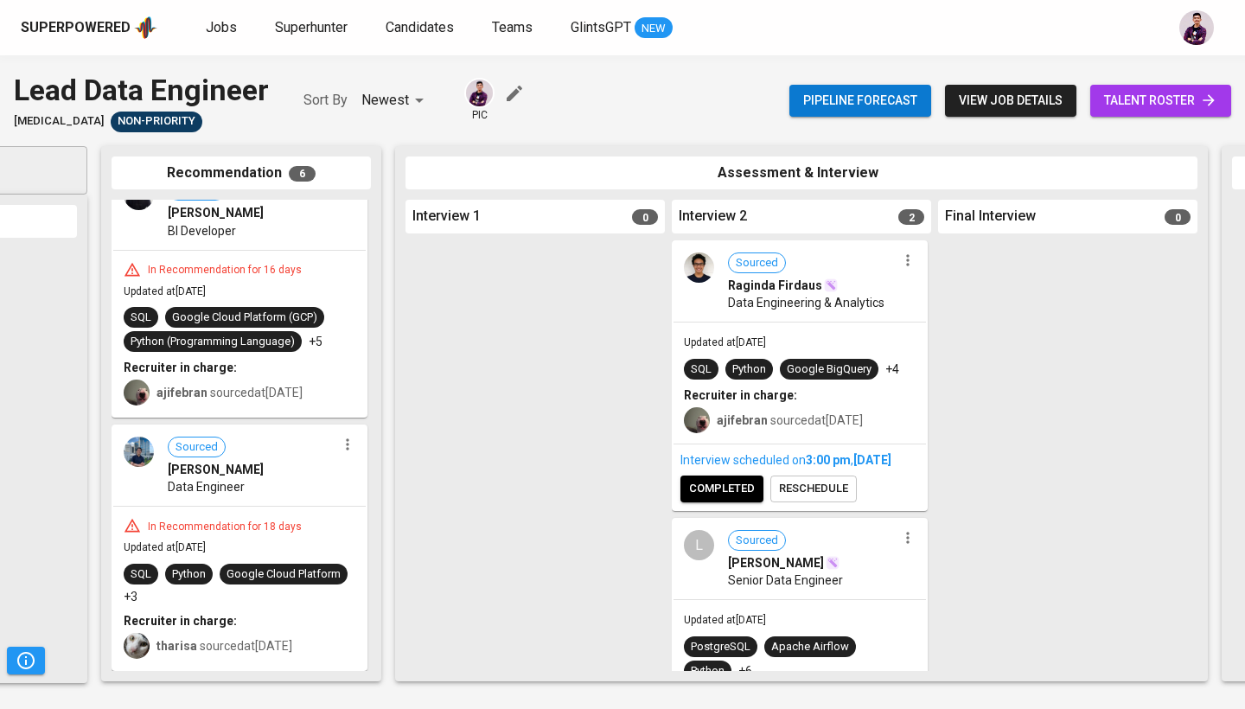
scroll to position [980, 0]
